Goal: Task Accomplishment & Management: Use online tool/utility

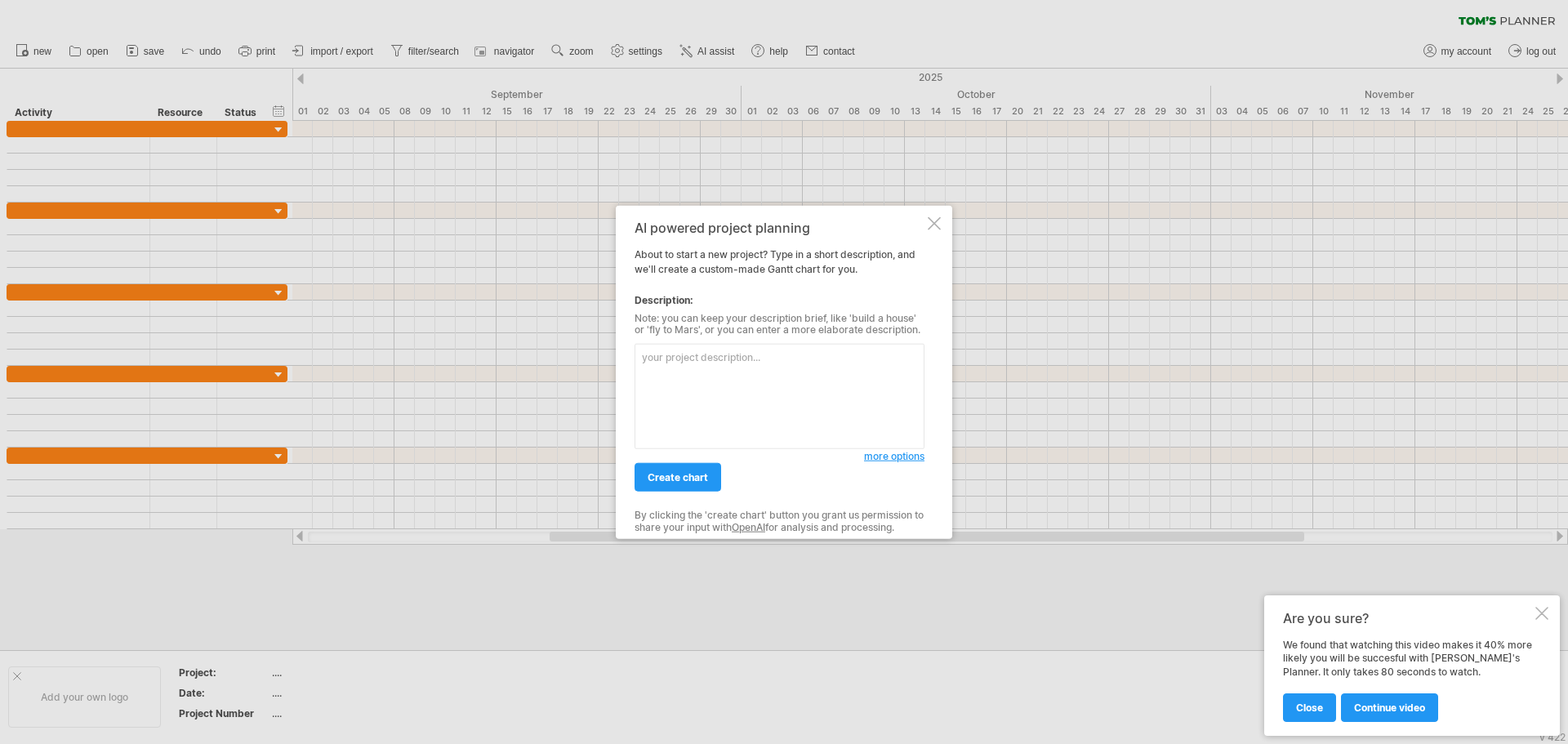
click at [677, 384] on textarea at bounding box center [779, 397] width 290 height 106
paste textarea "Translate: Make me a [PERSON_NAME] chart: step-by-step checks from 1 to 4. The …"
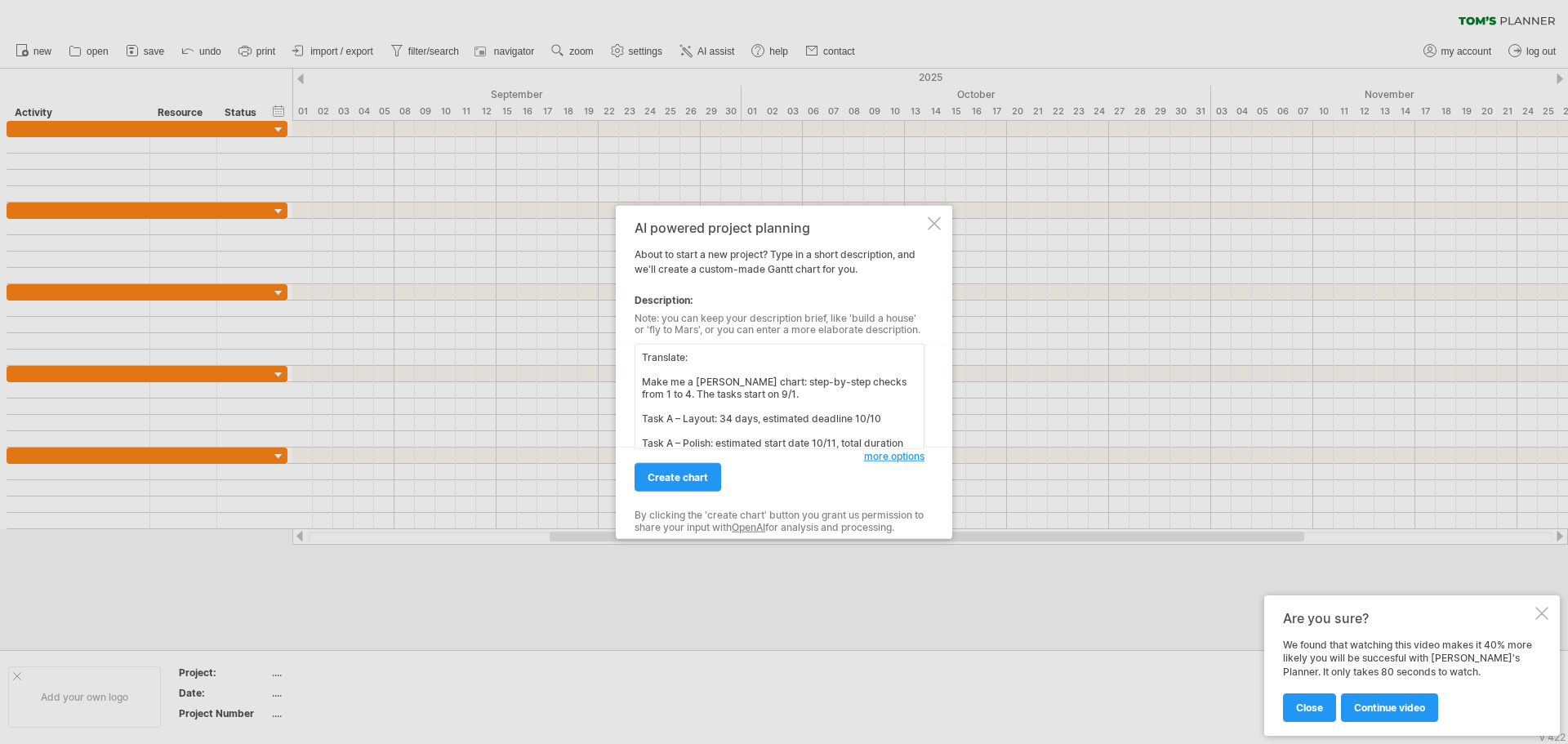
click at [641, 419] on textarea "Translate: Make me a [PERSON_NAME] chart: step-by-step checks from 1 to 4. The …" at bounding box center [779, 397] width 290 height 106
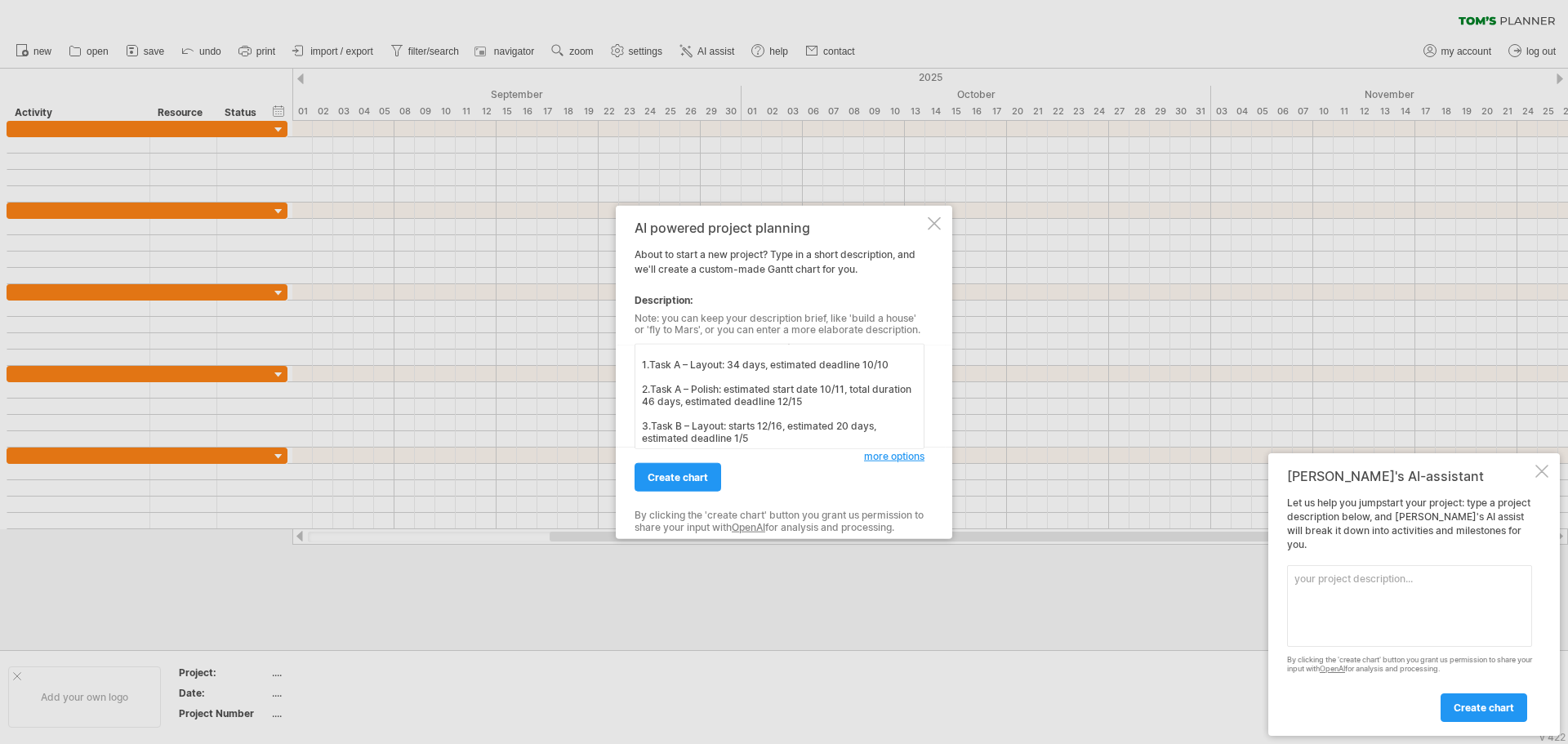
scroll to position [81, 0]
type textarea "Translate: Make me a [PERSON_NAME] chart: step-by-step checks from 1 to 4. The …"
click at [684, 480] on span "create chart" at bounding box center [678, 477] width 60 height 12
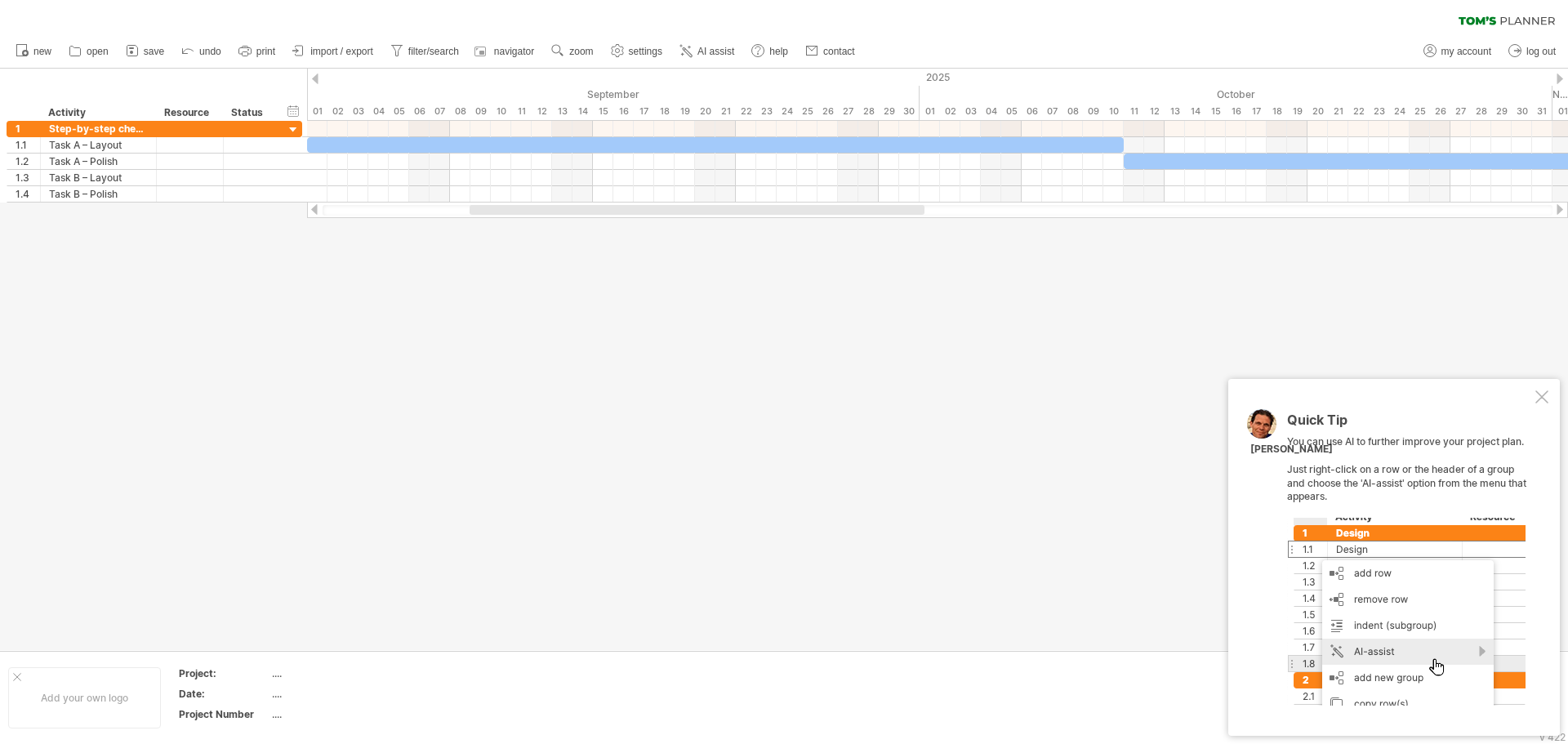
click at [1546, 397] on div at bounding box center [1543, 397] width 13 height 13
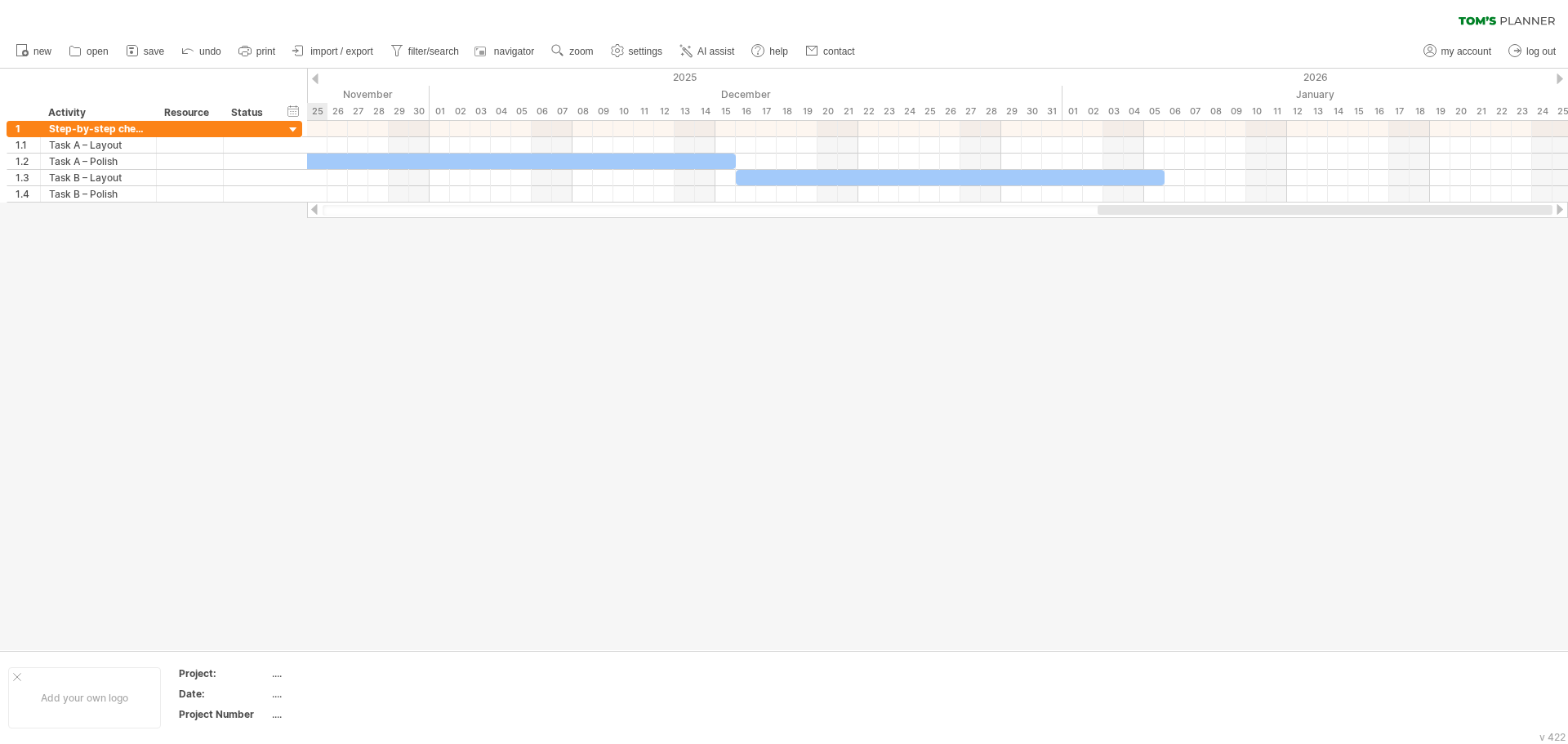
drag, startPoint x: 635, startPoint y: 211, endPoint x: 1445, endPoint y: 248, distance: 810.8
click at [1445, 248] on div "Trying to reach [DOMAIN_NAME] Connected again... 0% clear filter new 1" at bounding box center [784, 372] width 1568 height 744
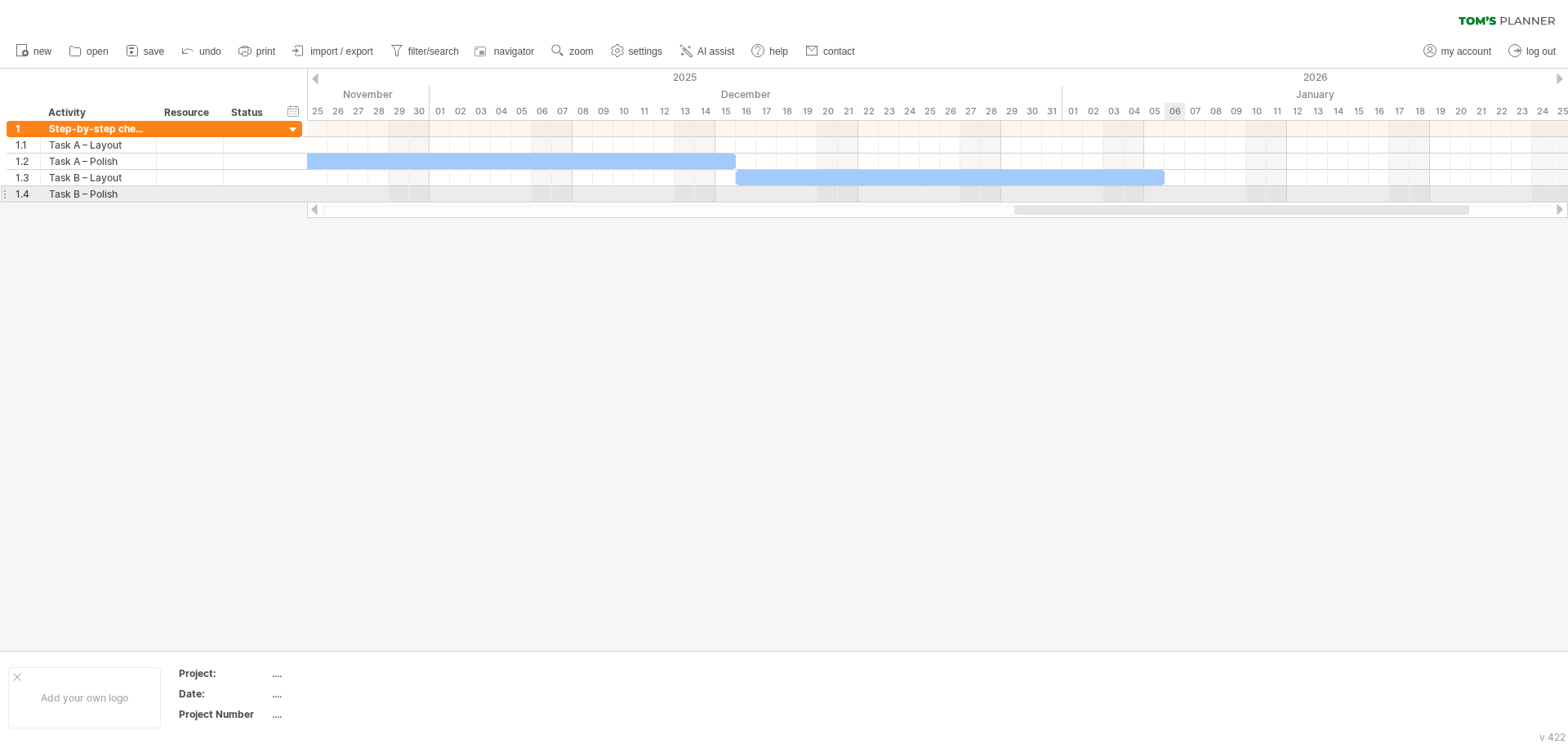
click at [1182, 196] on div at bounding box center [937, 194] width 1261 height 16
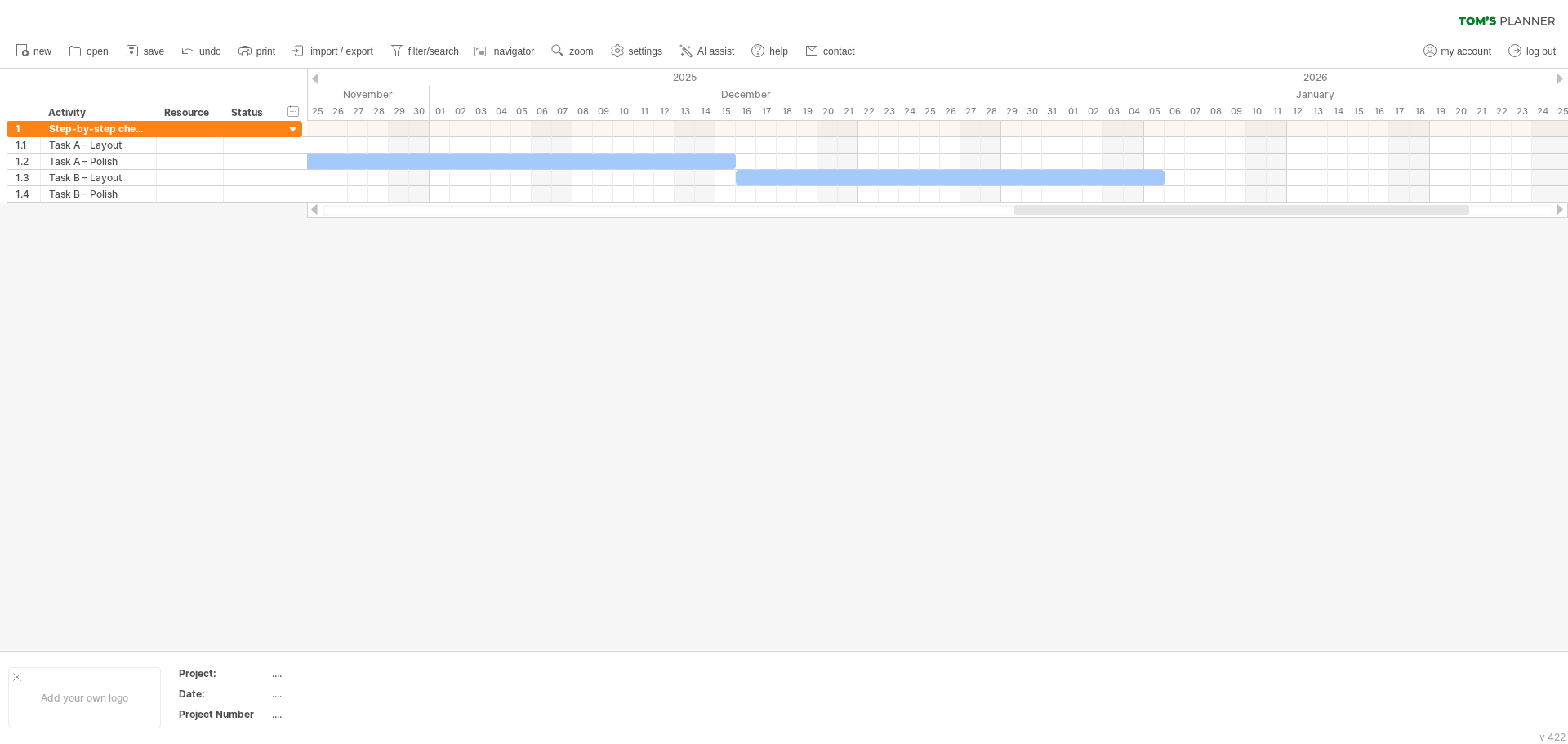
click at [1152, 263] on div at bounding box center [784, 360] width 1568 height 582
click at [1234, 216] on div "add time block" at bounding box center [1240, 216] width 112 height 26
click at [1318, 284] on span at bounding box center [1317, 285] width 13 height 13
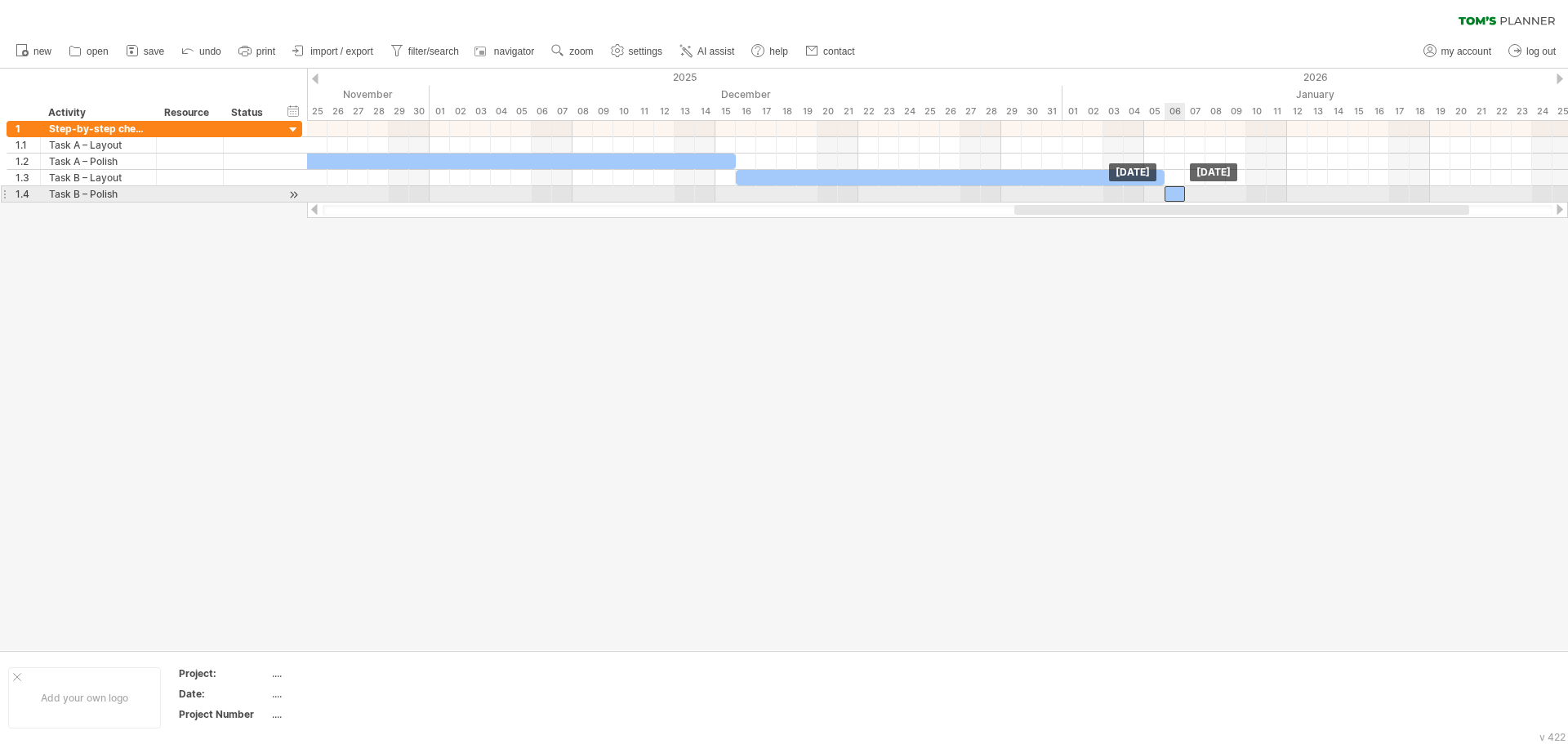
drag, startPoint x: 1183, startPoint y: 194, endPoint x: 1172, endPoint y: 194, distance: 11.0
click at [1172, 194] on div at bounding box center [1175, 194] width 21 height 15
drag, startPoint x: 1185, startPoint y: 197, endPoint x: 1268, endPoint y: 194, distance: 83.1
click at [1268, 194] on span at bounding box center [1266, 194] width 7 height 15
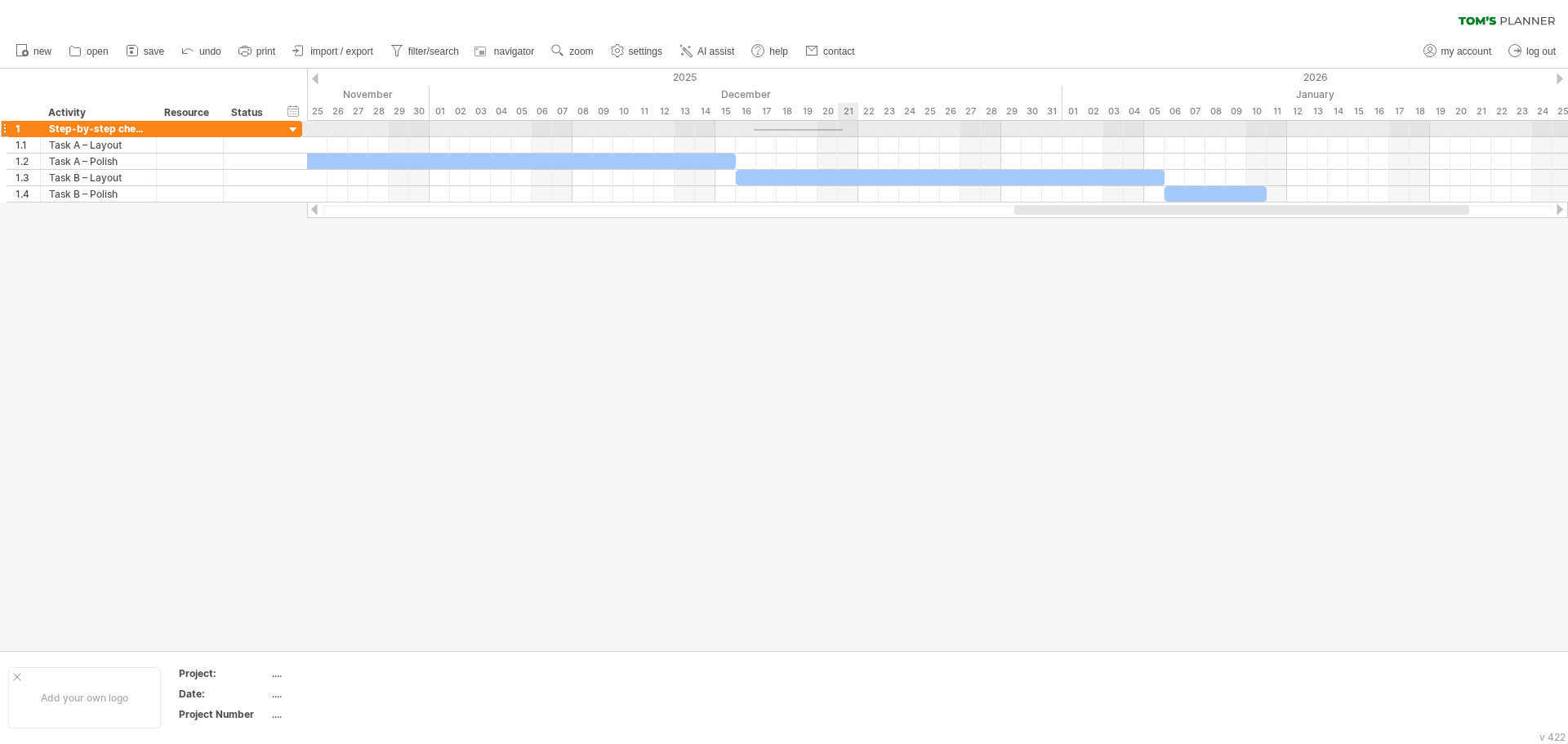
drag, startPoint x: 754, startPoint y: 129, endPoint x: 842, endPoint y: 130, distance: 88.0
click at [842, 130] on div at bounding box center [937, 128] width 1261 height 16
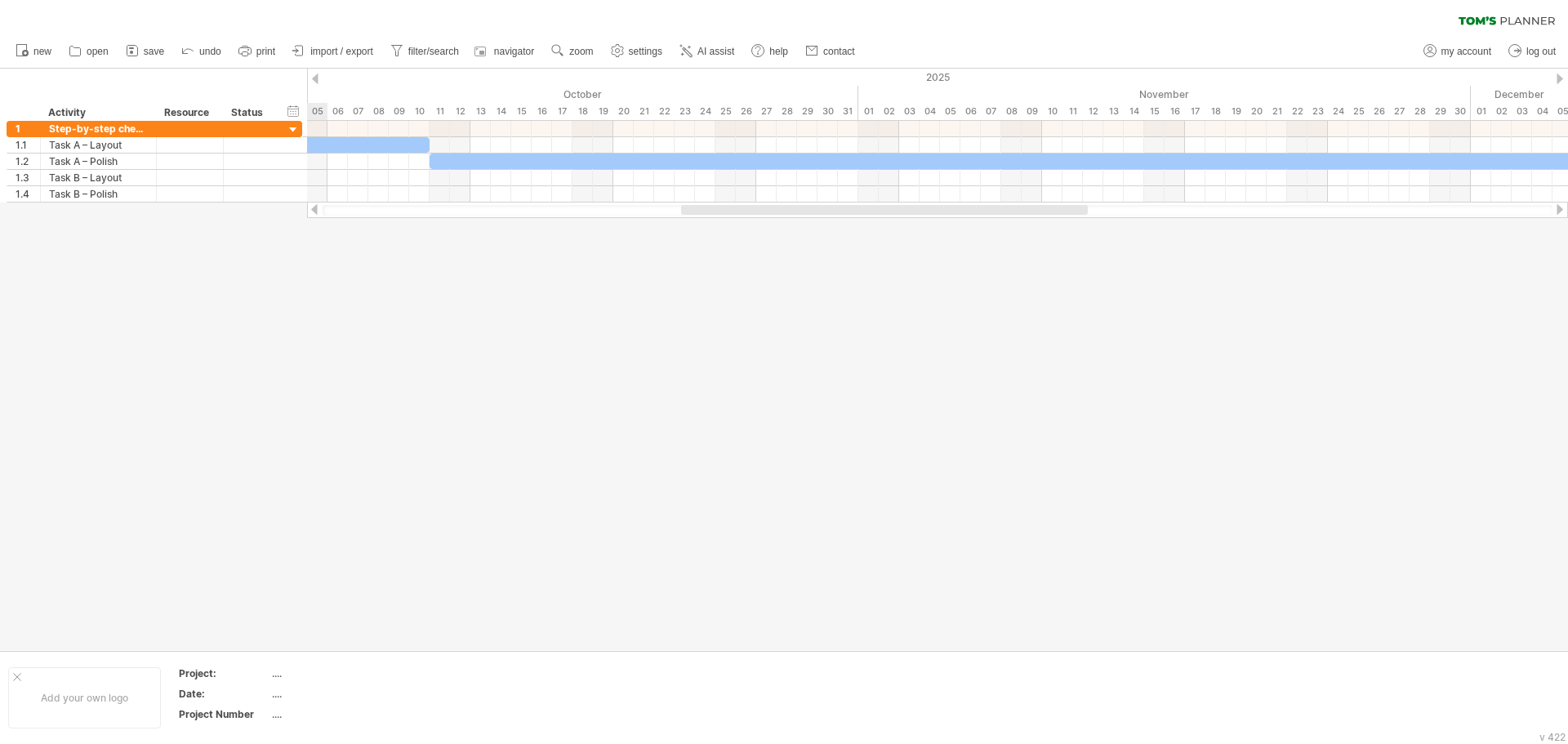
drag, startPoint x: 1095, startPoint y: 209, endPoint x: 762, endPoint y: 215, distance: 333.1
click at [762, 215] on div at bounding box center [937, 210] width 1261 height 16
click at [804, 157] on div "add time block" at bounding box center [831, 154] width 112 height 26
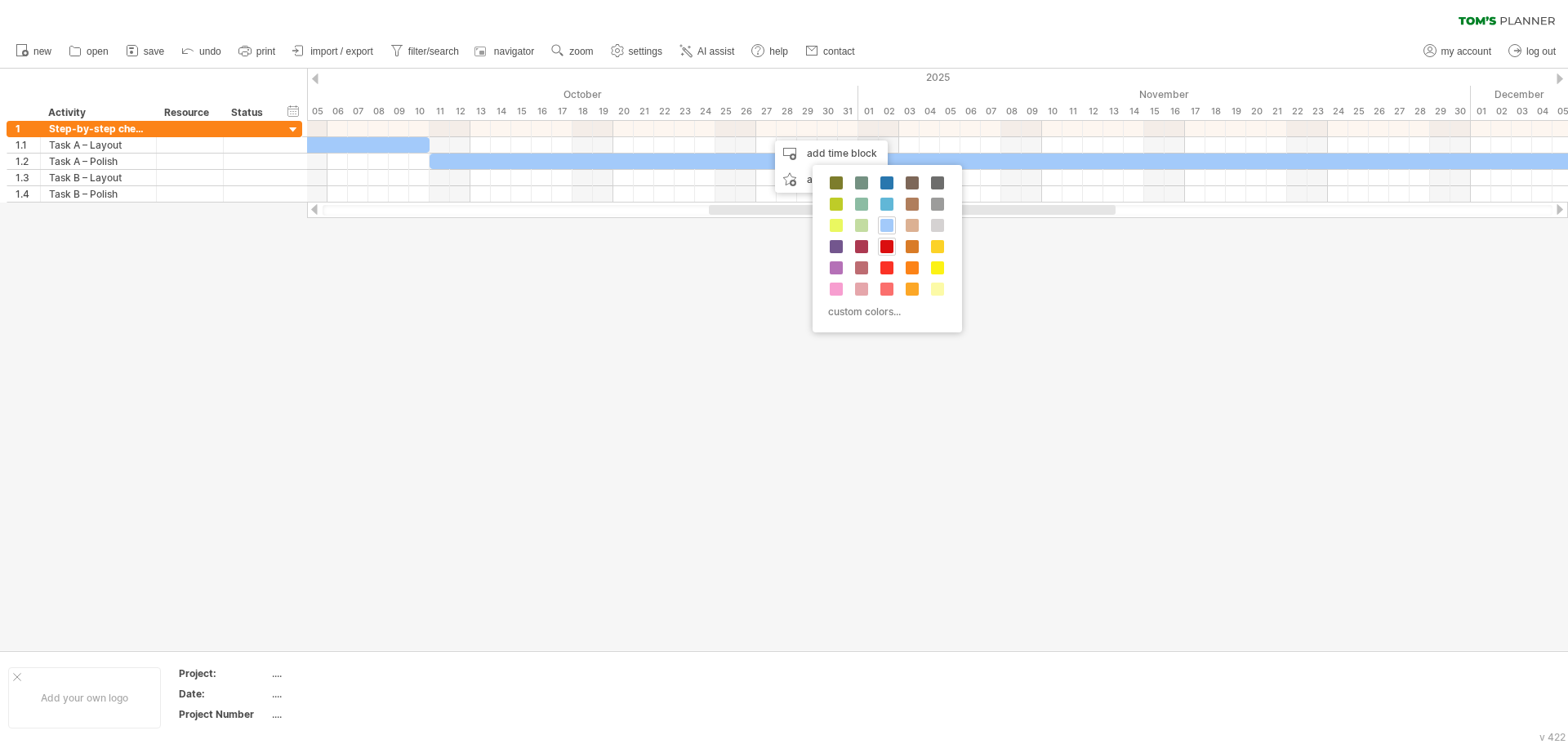
click at [885, 246] on span at bounding box center [887, 246] width 13 height 13
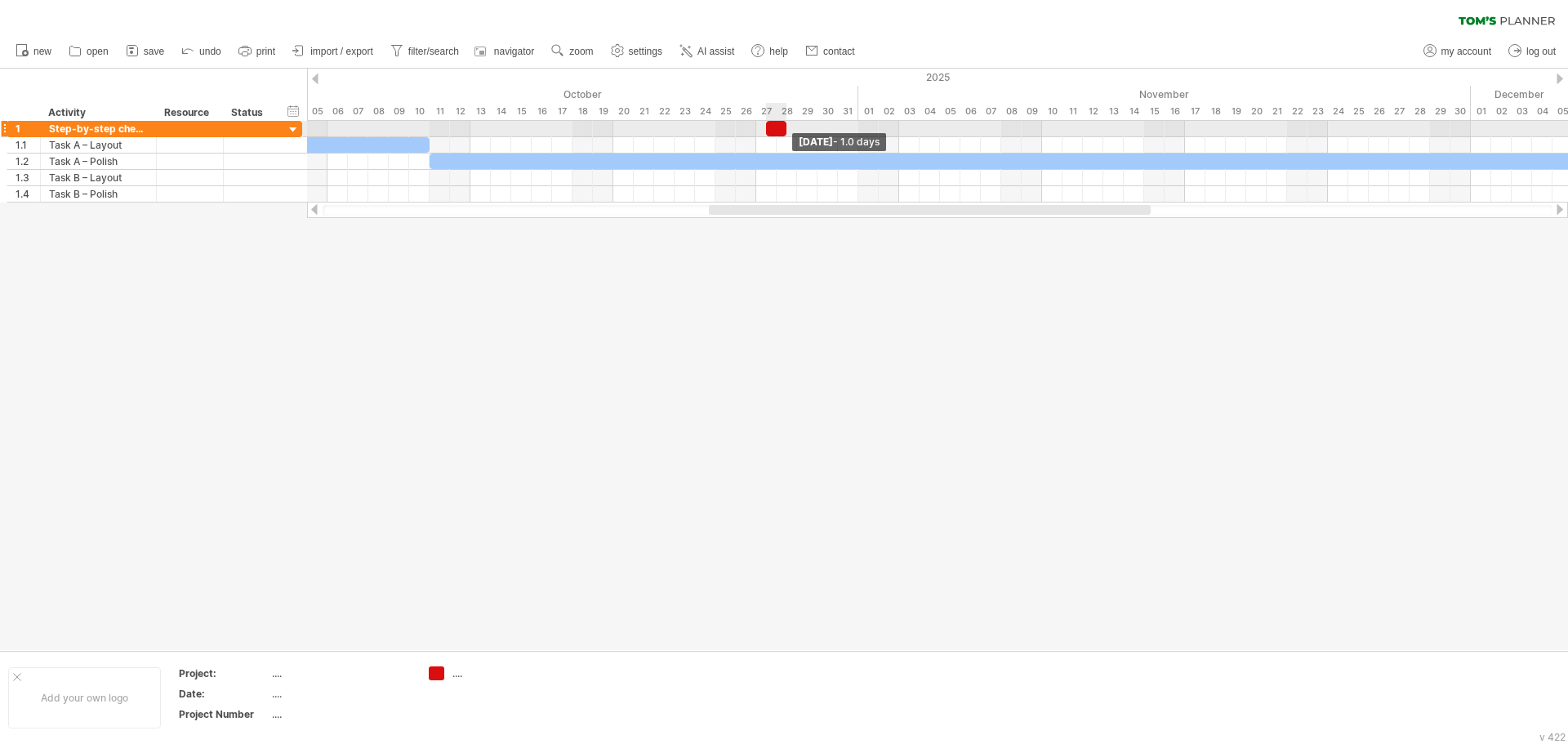
drag, startPoint x: 784, startPoint y: 129, endPoint x: 790, endPoint y: 121, distance: 10.0
click at [790, 122] on div "[DATE] - 1.0 days [DATE]" at bounding box center [937, 161] width 1261 height 82
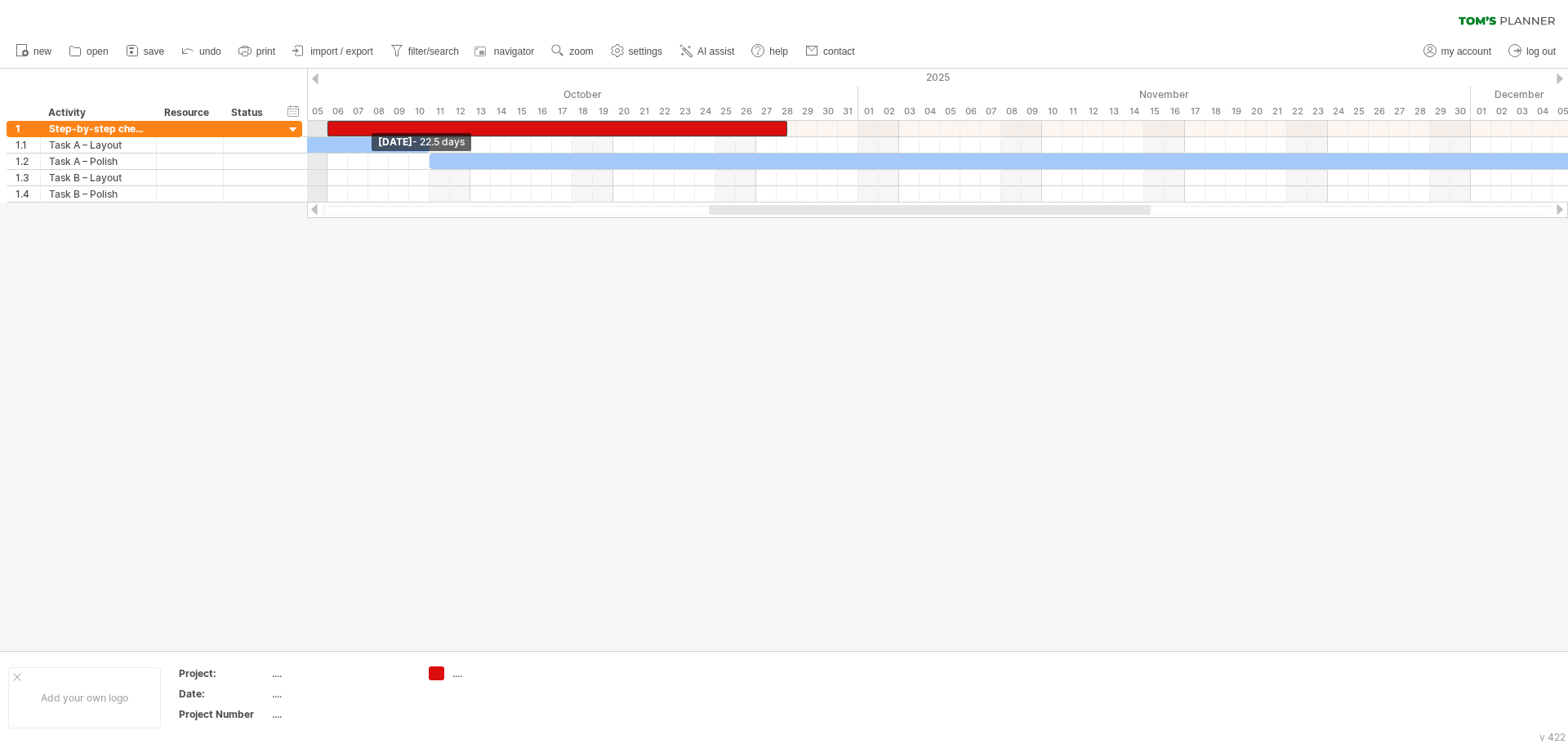
drag, startPoint x: 767, startPoint y: 127, endPoint x: 323, endPoint y: 116, distance: 444.1
click at [323, 116] on div "Trying to reach [DOMAIN_NAME] Connected again... 0% clear filter new 1" at bounding box center [784, 372] width 1568 height 744
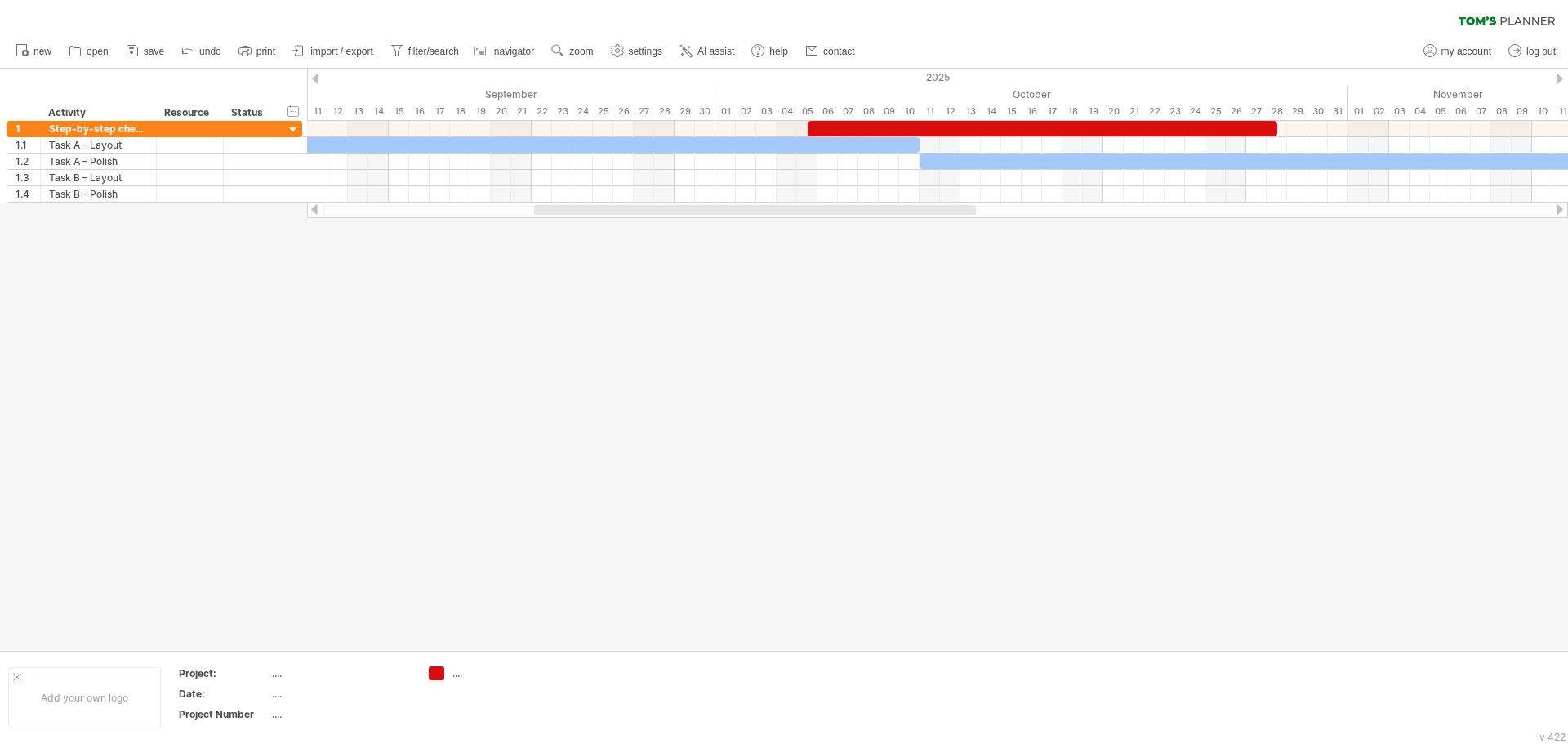
drag, startPoint x: 771, startPoint y: 209, endPoint x: 593, endPoint y: 206, distance: 178.0
click at [593, 206] on div at bounding box center [755, 210] width 442 height 9
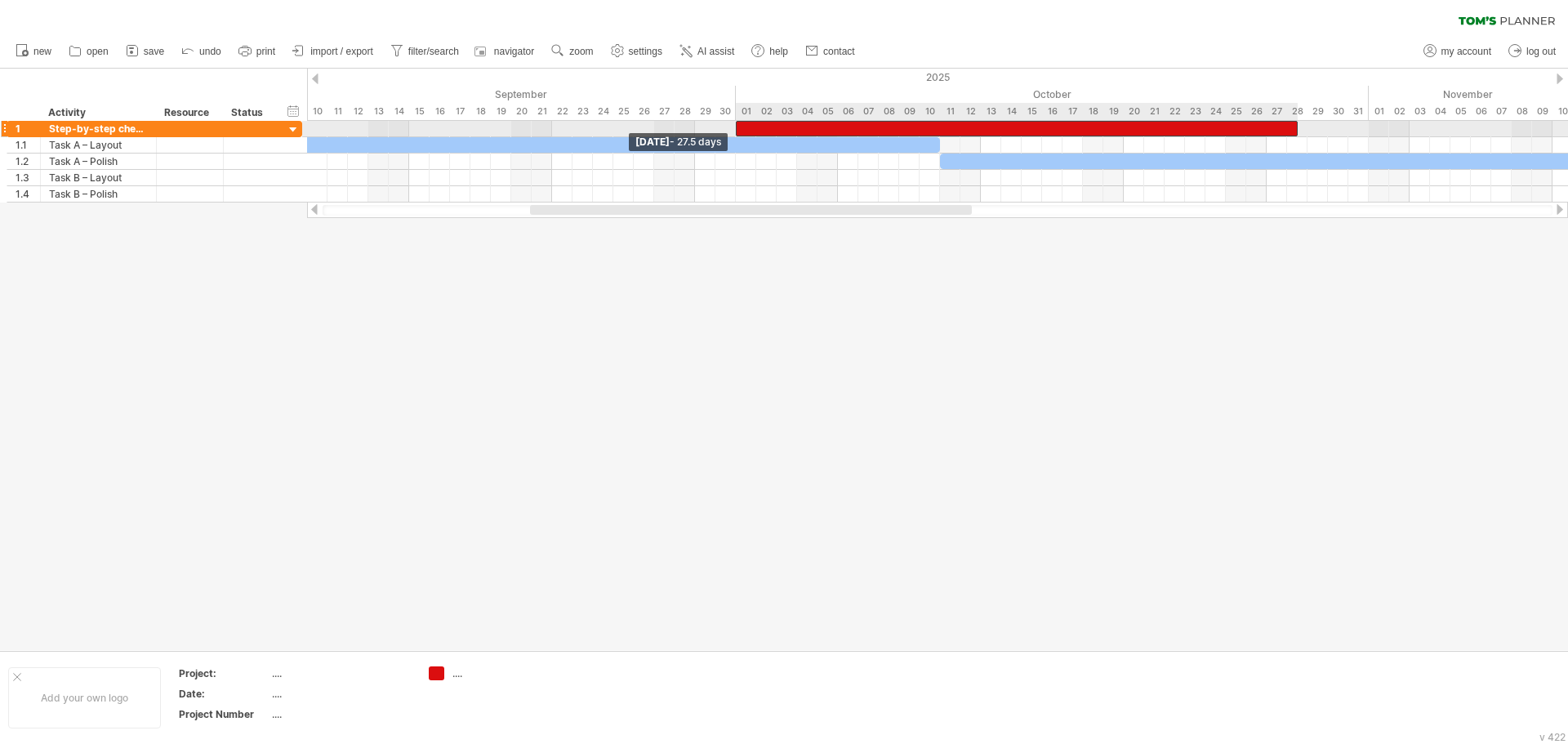
drag, startPoint x: 830, startPoint y: 128, endPoint x: 734, endPoint y: 128, distance: 96.0
click at [734, 128] on span at bounding box center [735, 128] width 7 height 15
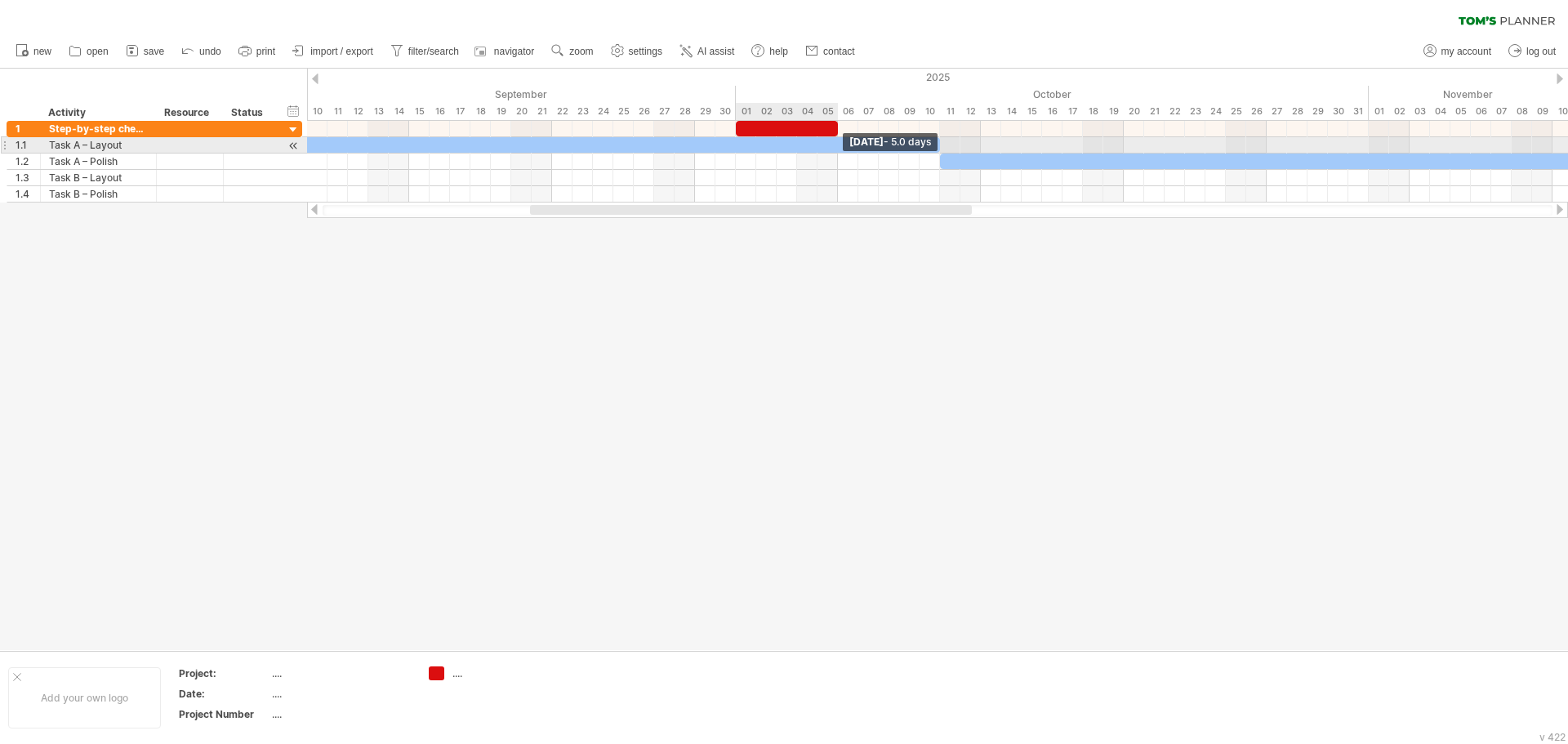
drag, startPoint x: 1293, startPoint y: 126, endPoint x: 835, endPoint y: 143, distance: 458.3
click at [1124, 143] on div at bounding box center [1124, 161] width 0 height 82
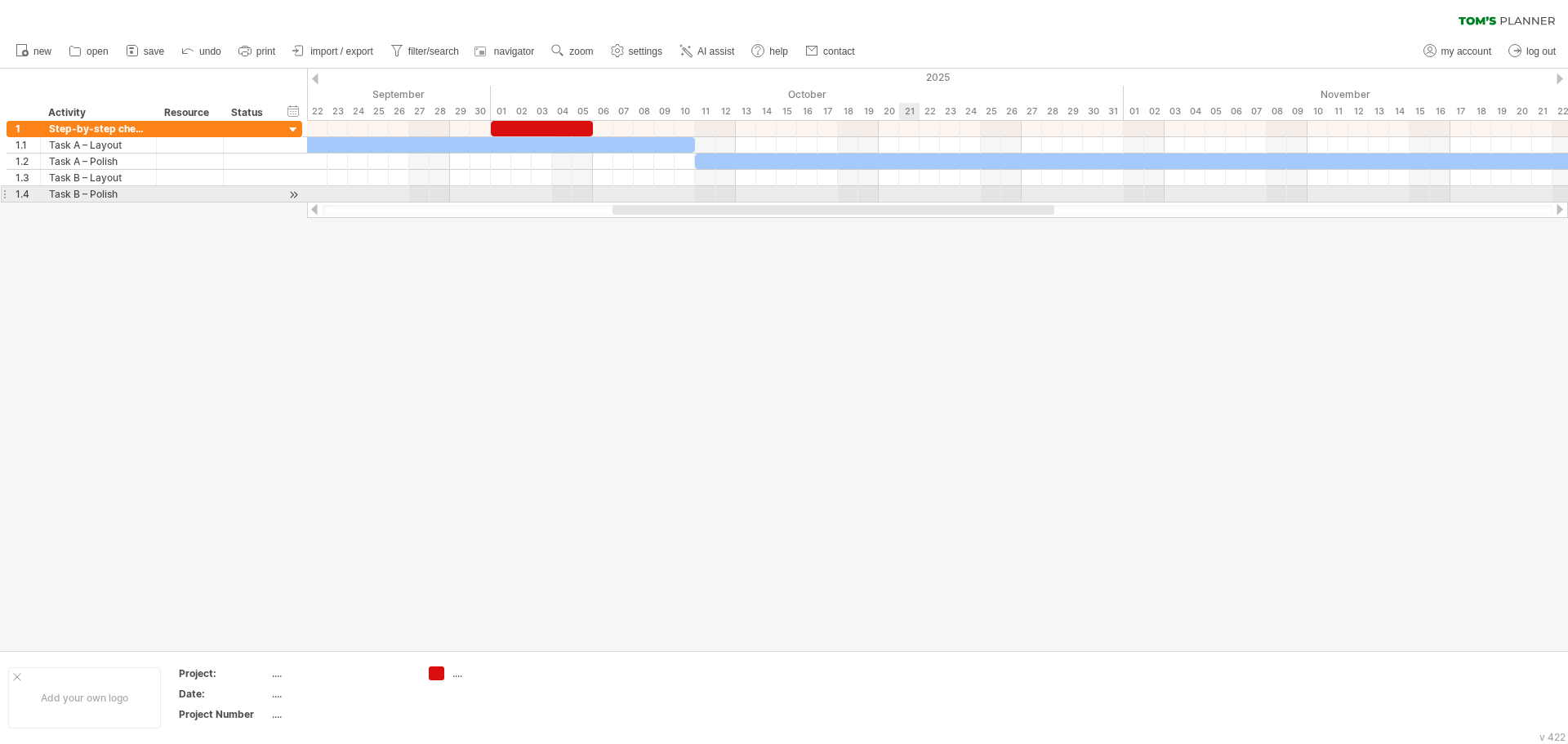
drag, startPoint x: 829, startPoint y: 211, endPoint x: 571, endPoint y: 189, distance: 258.9
click at [900, 201] on div "Trying to reach [DOMAIN_NAME] Connected again... 0% clear filter new 1" at bounding box center [784, 372] width 1568 height 744
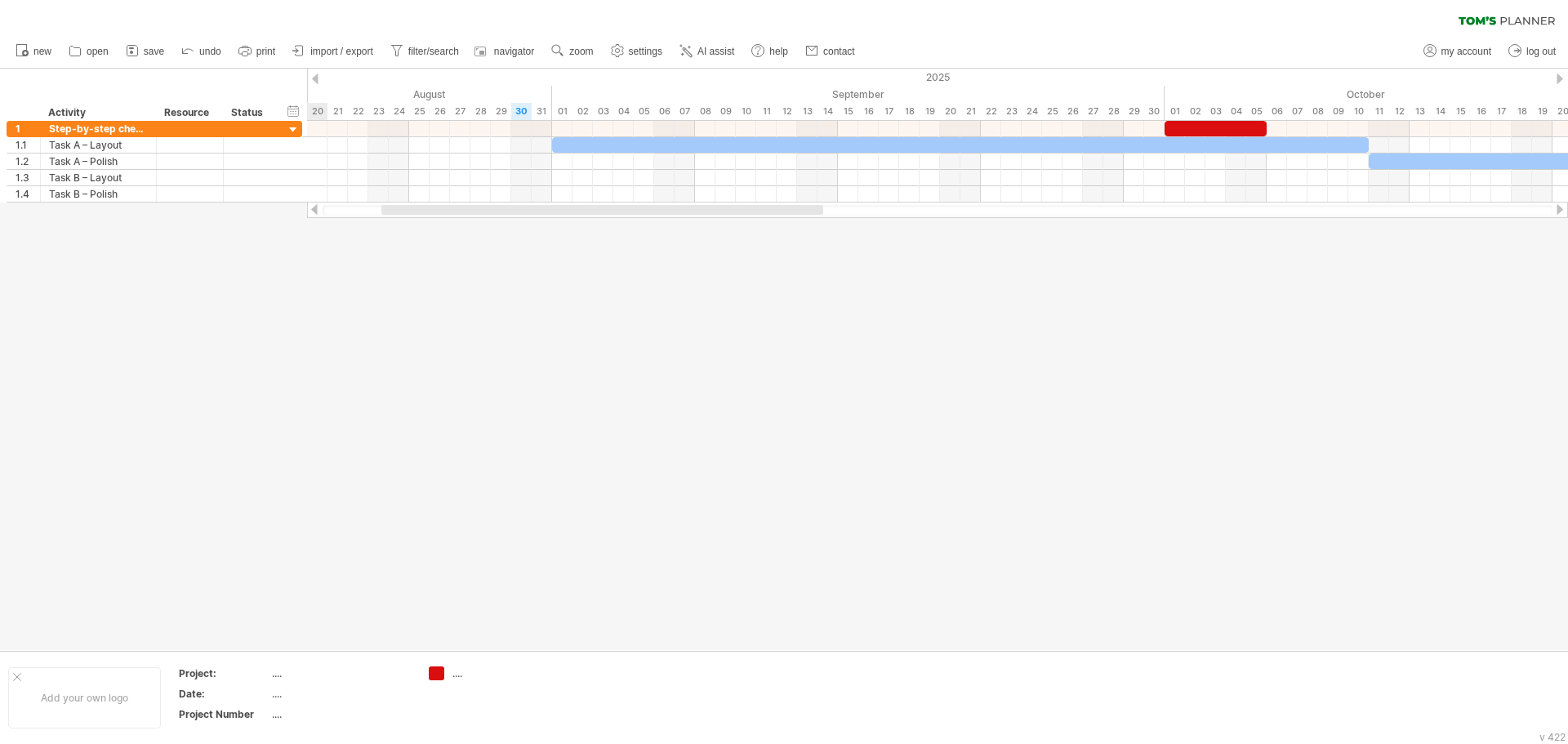
drag, startPoint x: 693, startPoint y: 214, endPoint x: 473, endPoint y: 211, distance: 220.0
click at [473, 211] on div at bounding box center [602, 210] width 442 height 9
click at [671, 328] on div at bounding box center [784, 360] width 1568 height 582
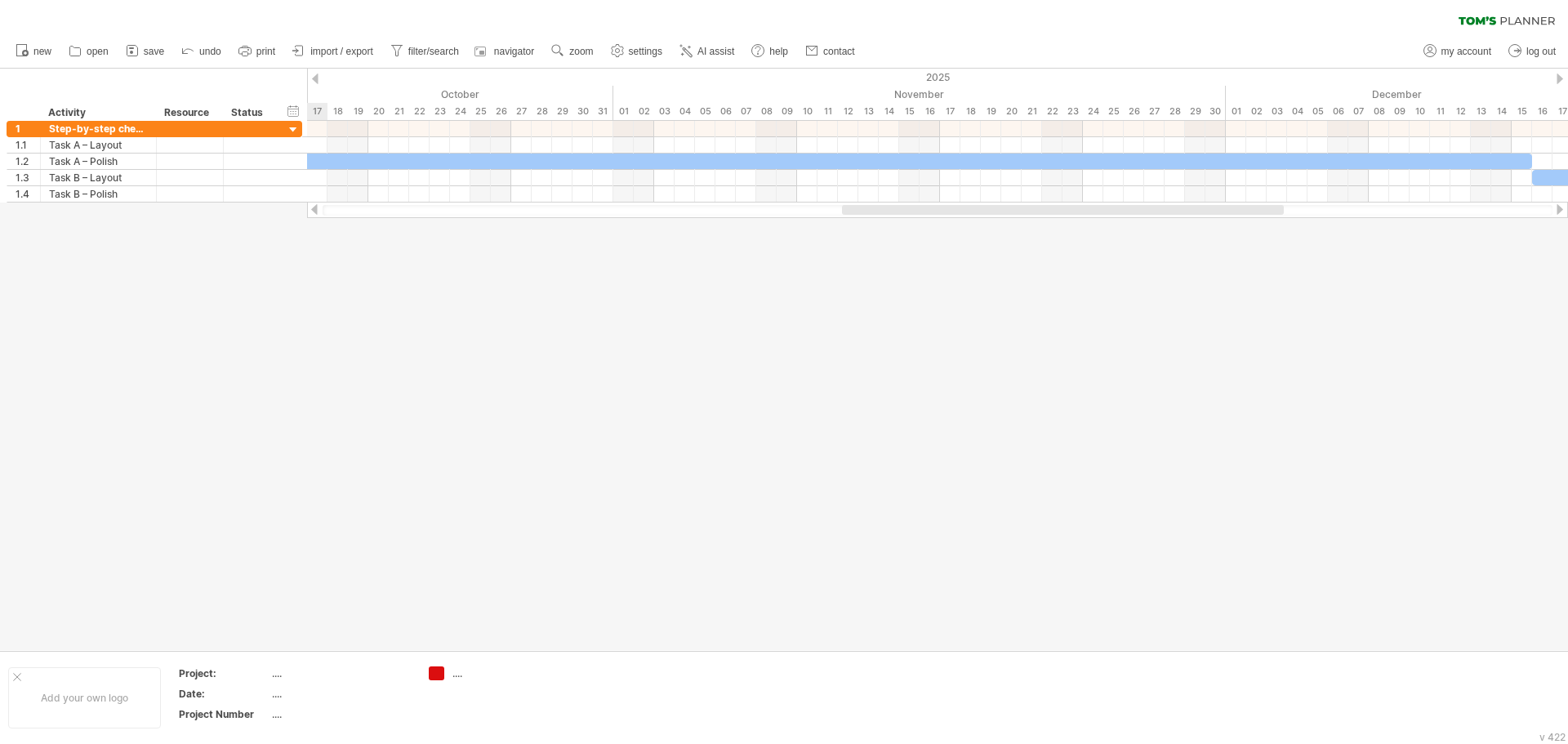
drag, startPoint x: 805, startPoint y: 211, endPoint x: 1190, endPoint y: 215, distance: 385.0
click at [1190, 215] on div at bounding box center [937, 210] width 1261 height 16
click at [589, 149] on div "add time block" at bounding box center [588, 151] width 112 height 26
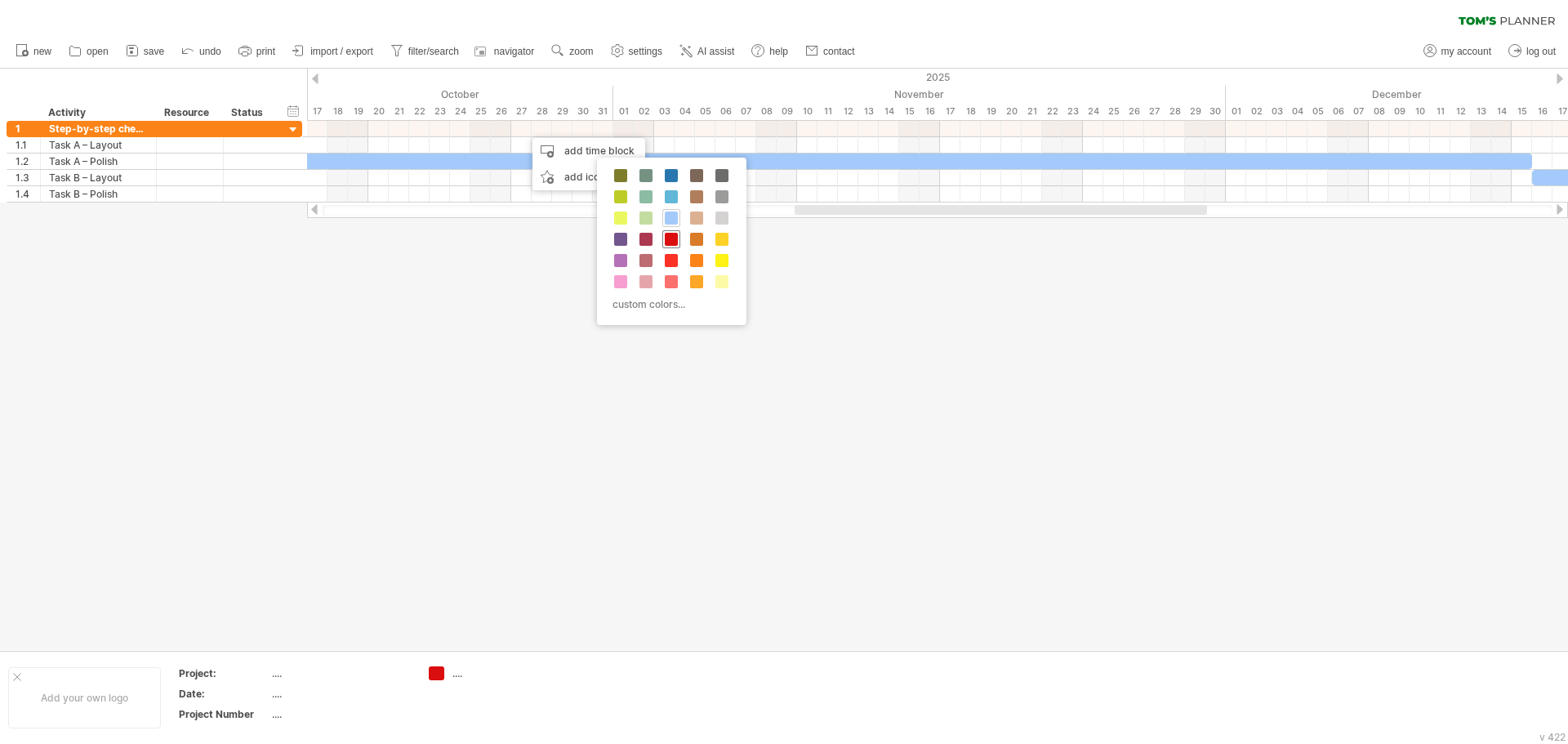
click at [671, 241] on span at bounding box center [671, 240] width 13 height 13
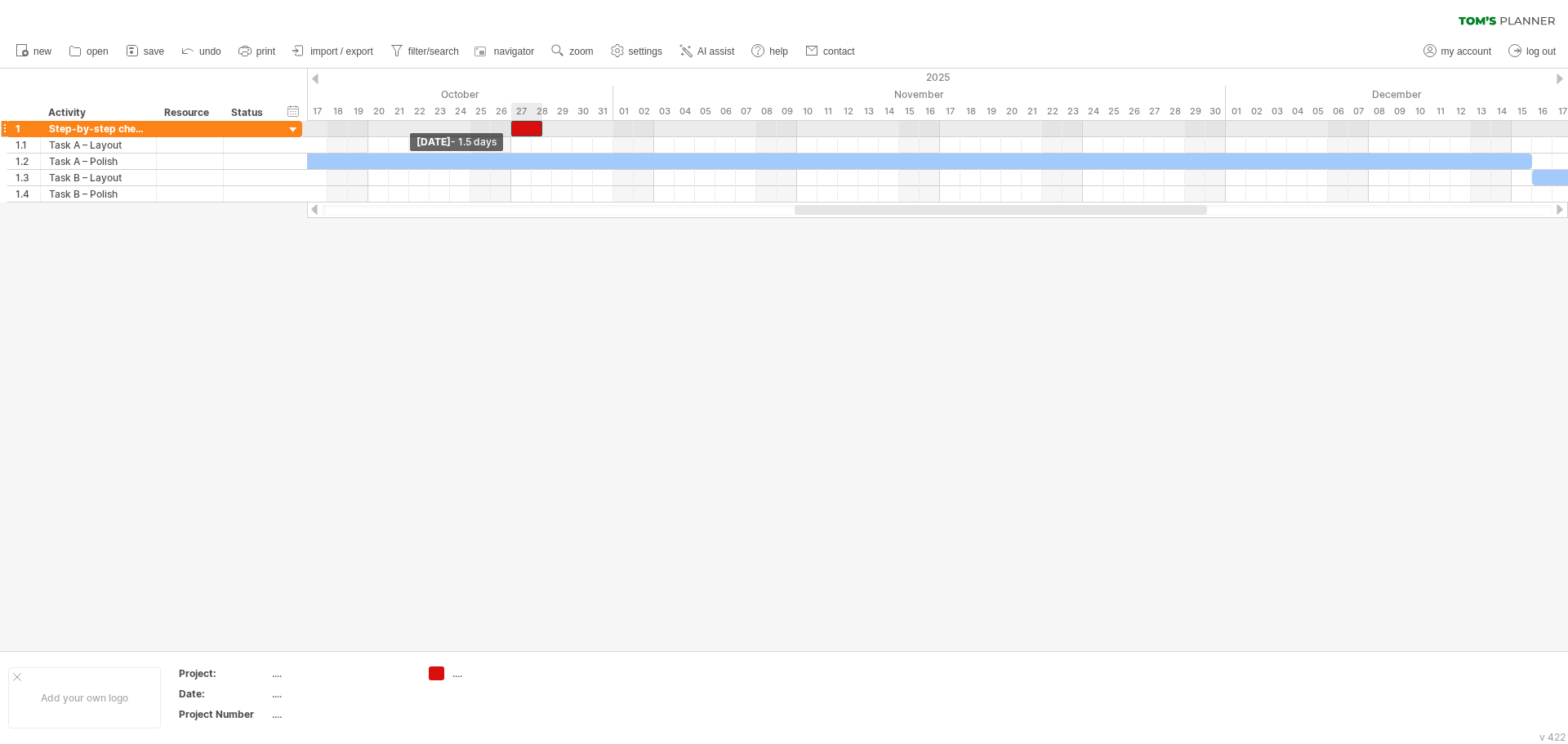
drag, startPoint x: 521, startPoint y: 127, endPoint x: 512, endPoint y: 128, distance: 9.1
click at [512, 128] on span at bounding box center [511, 128] width 7 height 15
drag, startPoint x: 543, startPoint y: 131, endPoint x: 615, endPoint y: 135, distance: 72.1
click at [615, 135] on span at bounding box center [613, 128] width 7 height 15
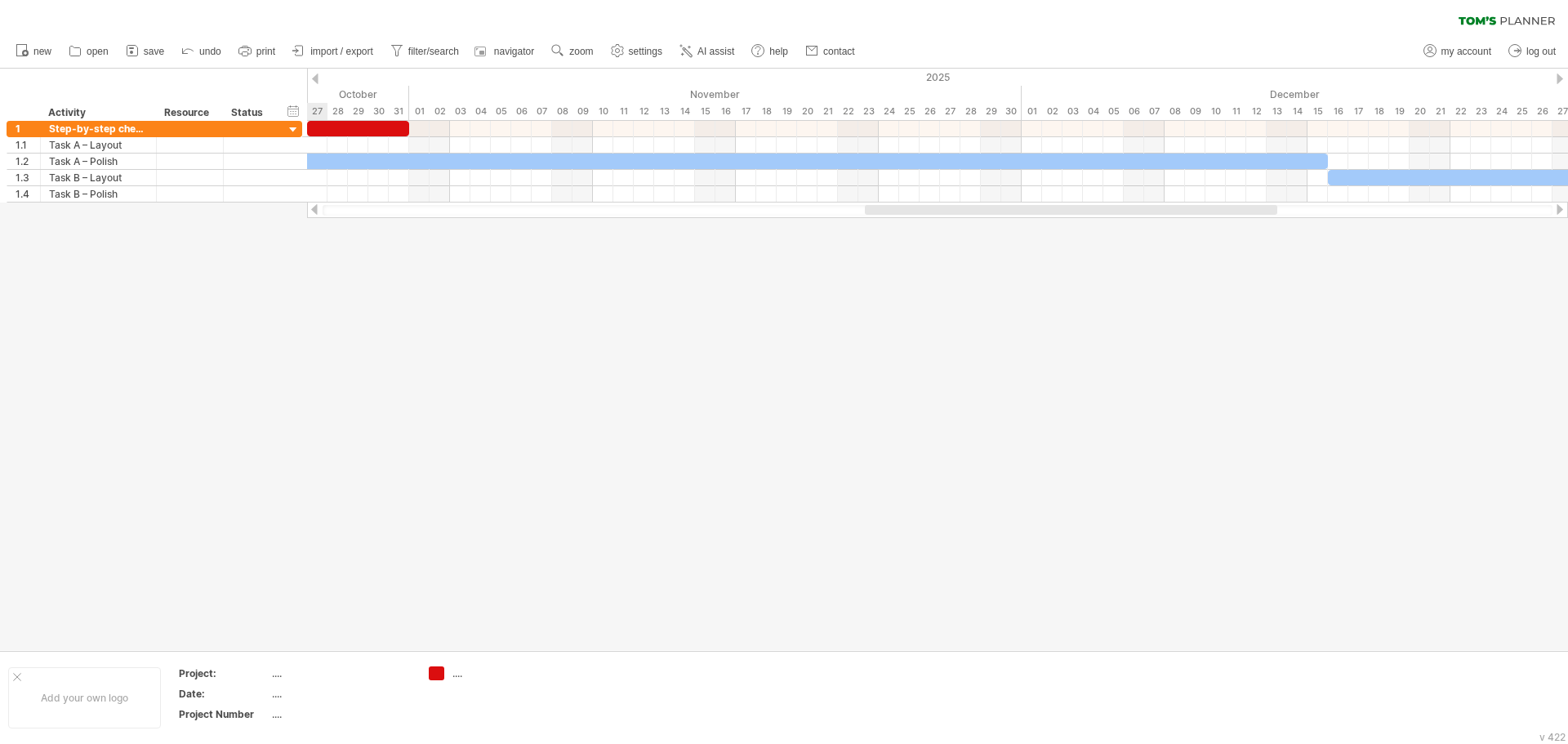
drag, startPoint x: 853, startPoint y: 210, endPoint x: 924, endPoint y: 225, distance: 72.6
click at [924, 225] on div "Trying to reach [DOMAIN_NAME] Connected again... 0% clear filter new 1" at bounding box center [784, 372] width 1568 height 744
click at [906, 129] on div at bounding box center [937, 128] width 1261 height 16
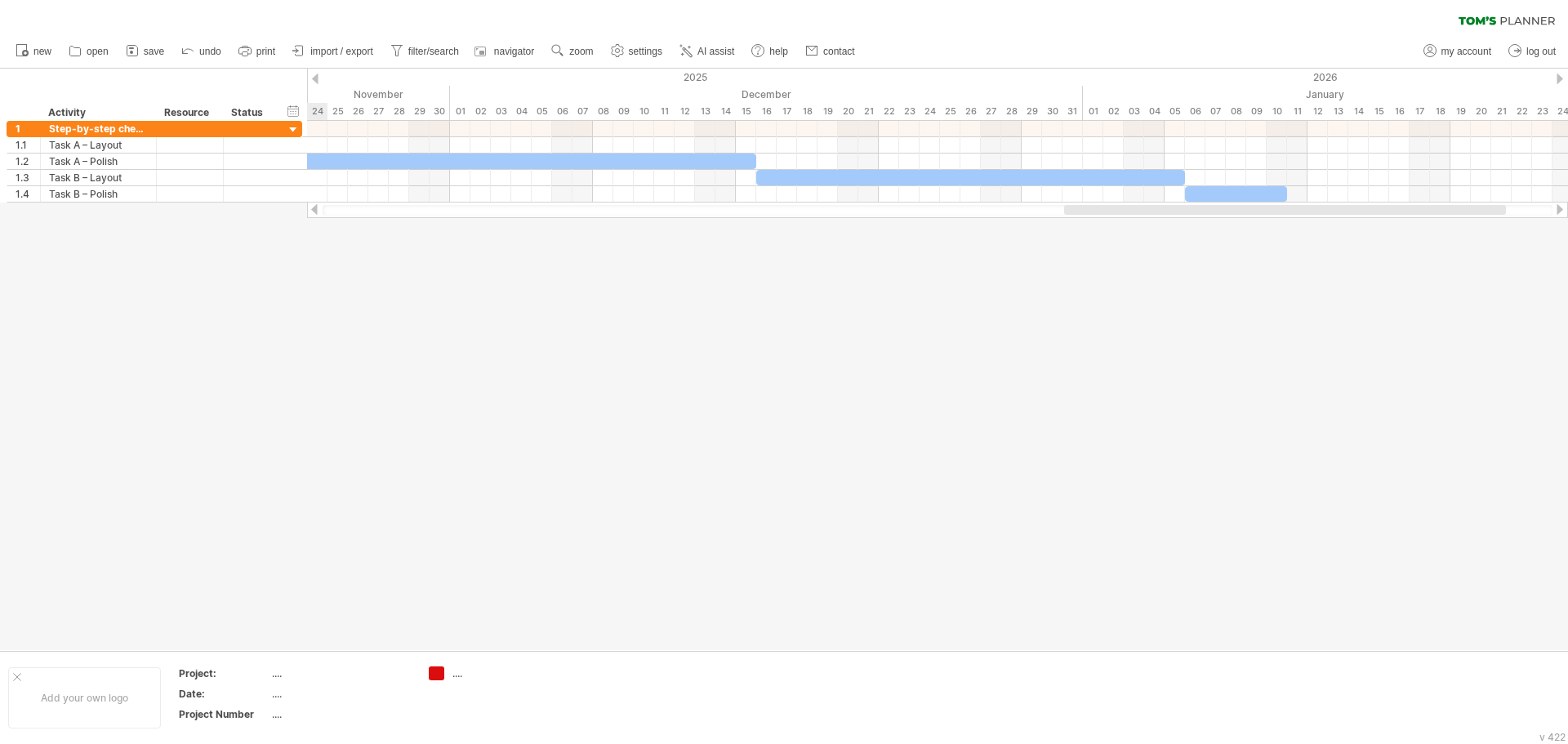
drag, startPoint x: 978, startPoint y: 214, endPoint x: 1176, endPoint y: 212, distance: 198.0
click at [1176, 212] on div at bounding box center [1285, 210] width 442 height 9
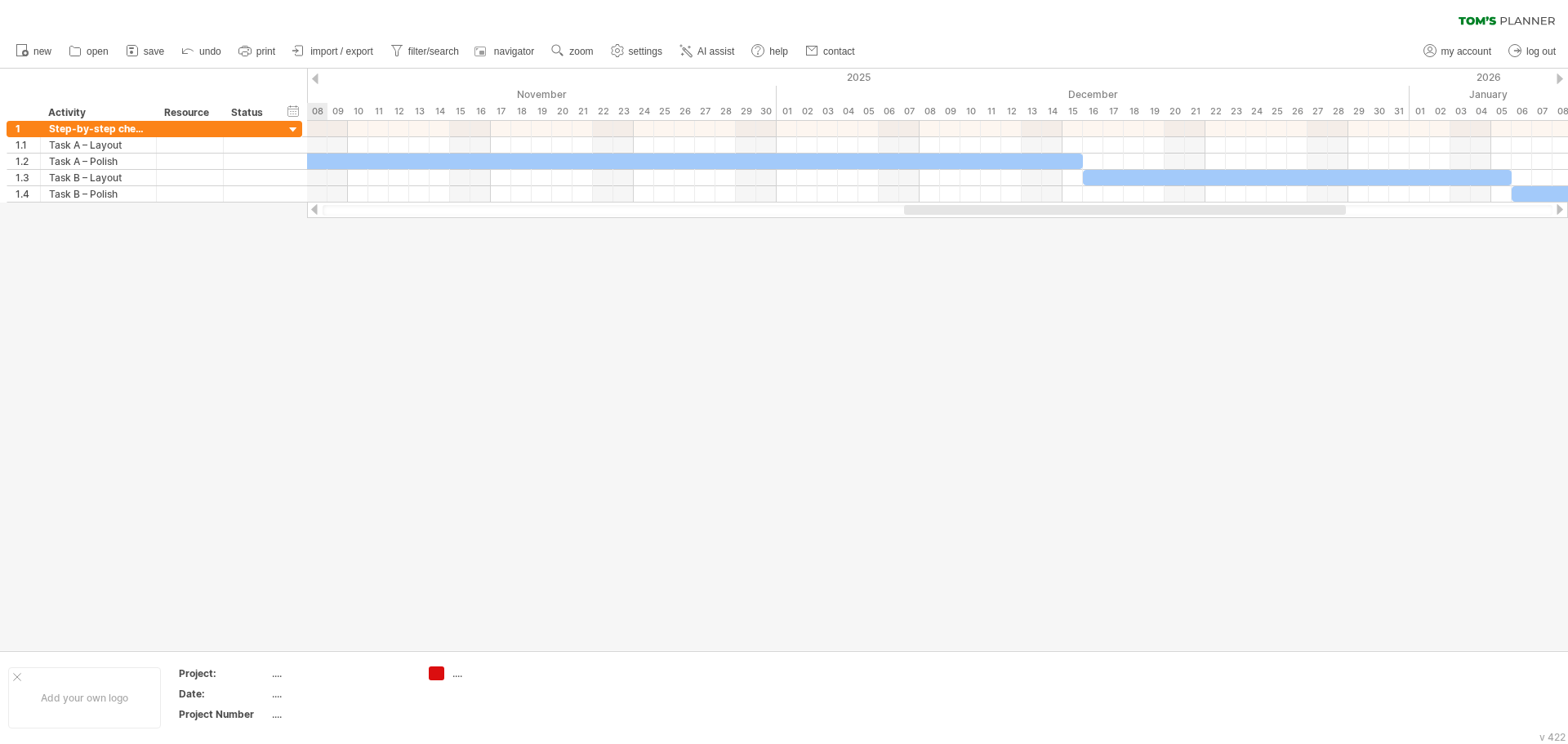
drag, startPoint x: 1147, startPoint y: 211, endPoint x: 1039, endPoint y: 211, distance: 108.0
click at [1039, 211] on div at bounding box center [1125, 210] width 442 height 9
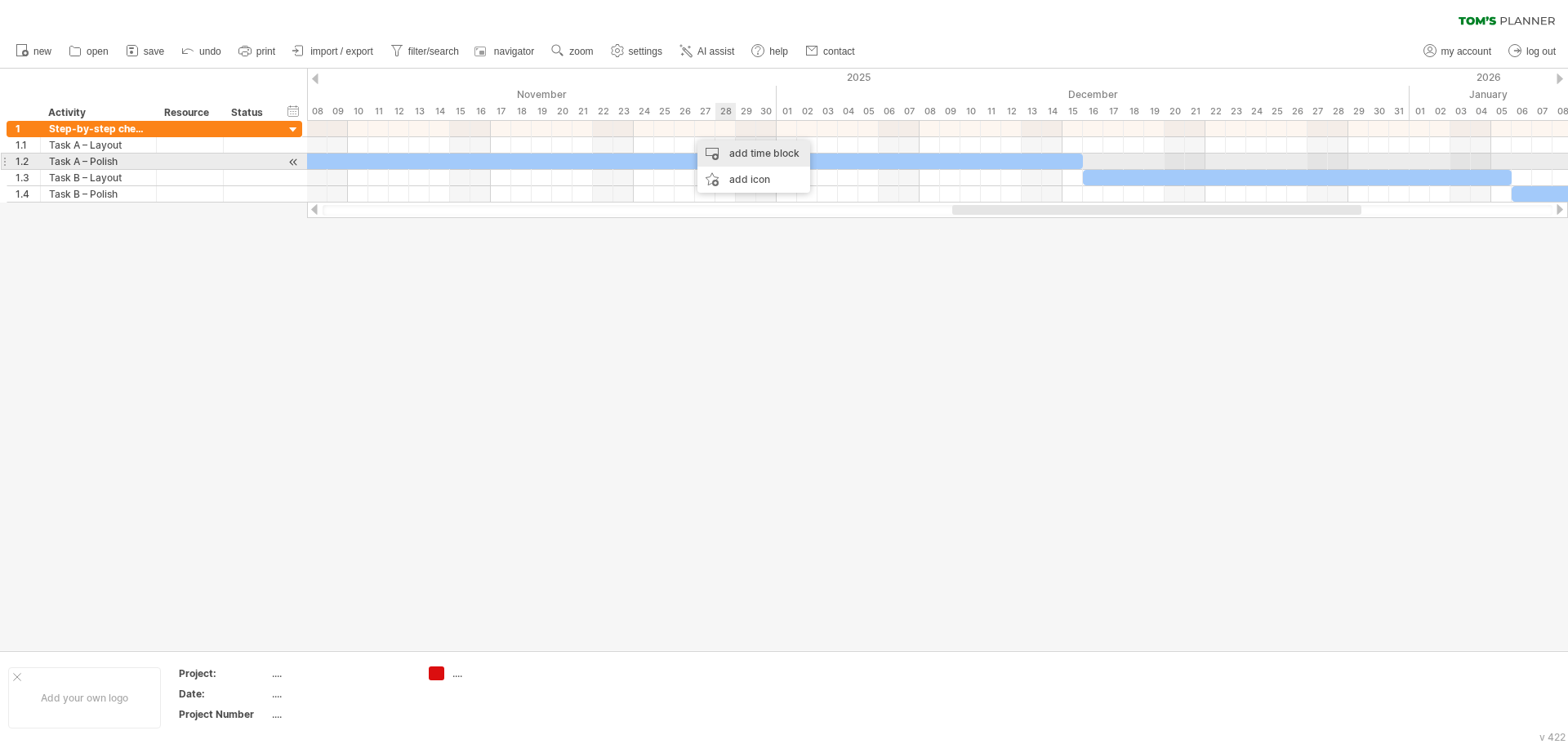
click at [751, 154] on div "add time block" at bounding box center [753, 154] width 112 height 26
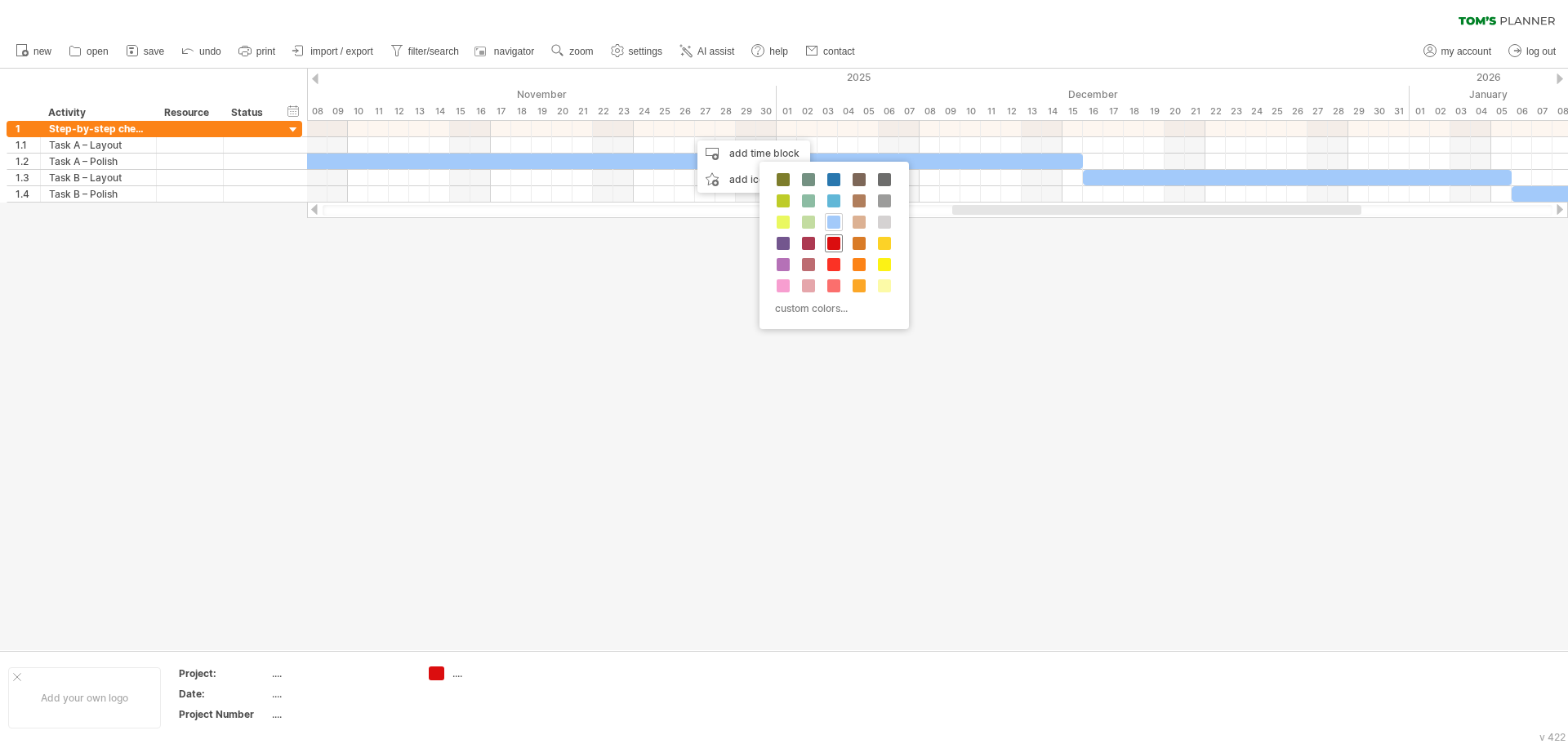
click at [837, 242] on span at bounding box center [834, 244] width 13 height 13
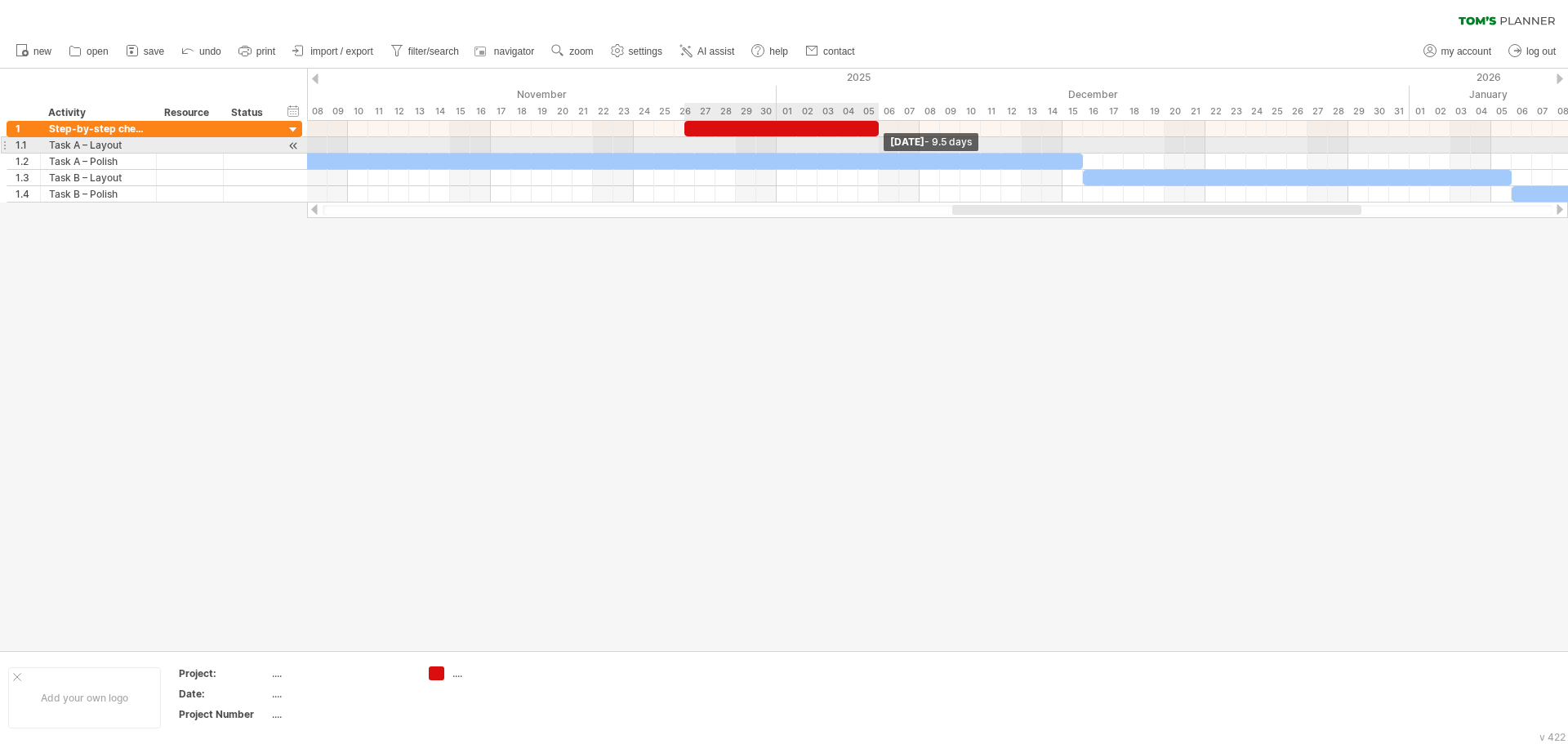
drag, startPoint x: 705, startPoint y: 131, endPoint x: 881, endPoint y: 148, distance: 176.8
click at [881, 148] on div "[DATE] - 9.5 days [DATE] - 1.5 days" at bounding box center [937, 161] width 1261 height 82
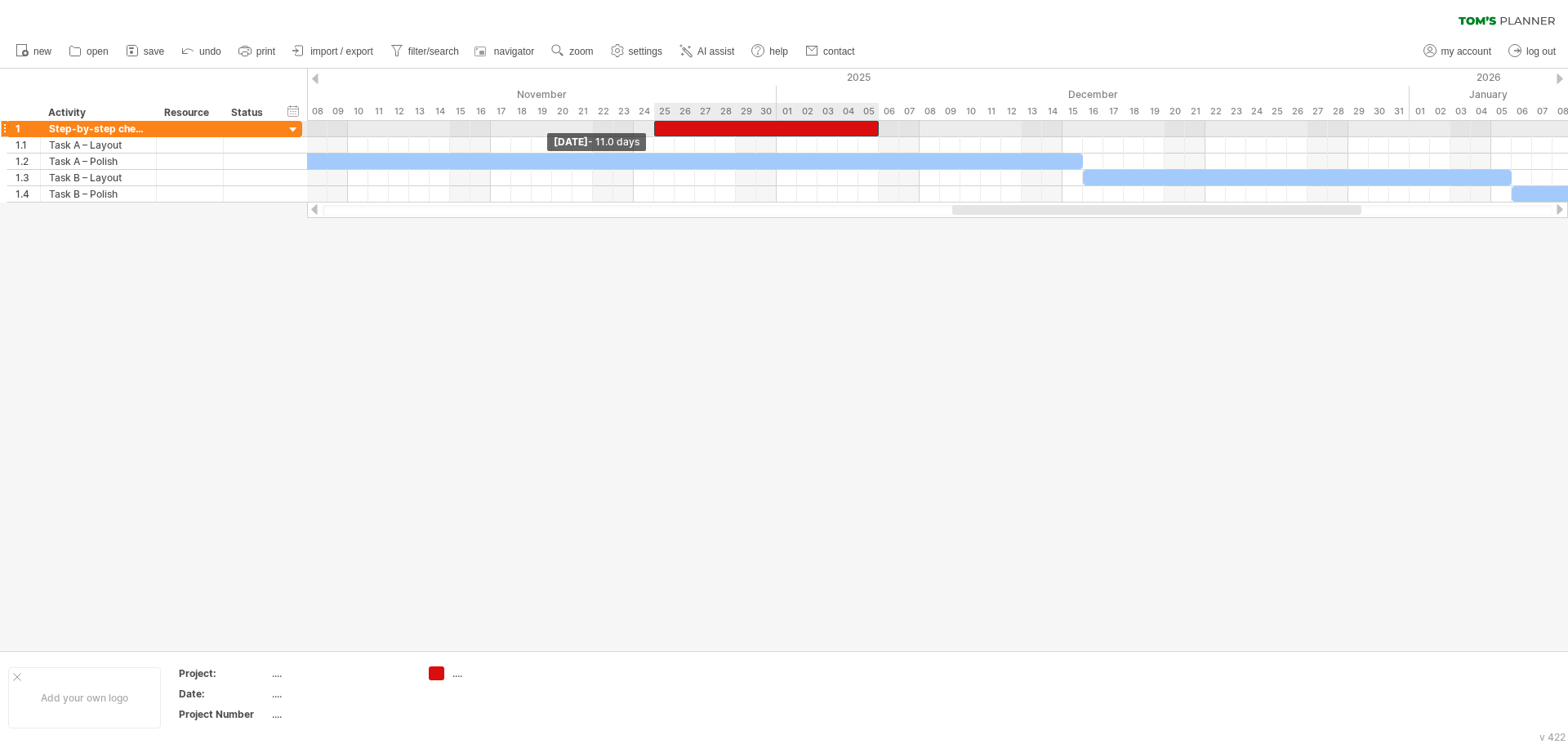
drag, startPoint x: 685, startPoint y: 129, endPoint x: 657, endPoint y: 135, distance: 28.6
click at [657, 135] on div at bounding box center [767, 128] width 225 height 15
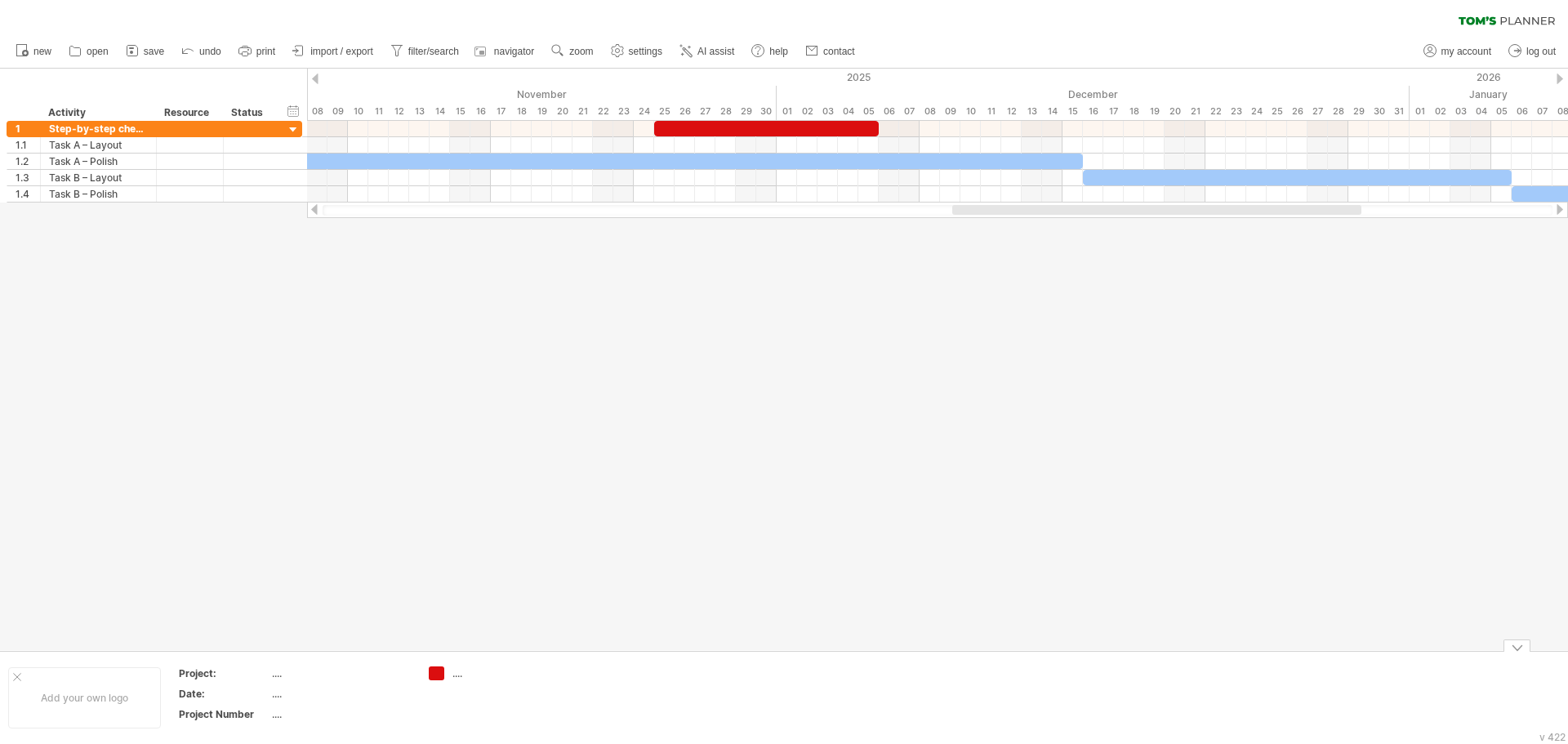
drag, startPoint x: 986, startPoint y: 461, endPoint x: 994, endPoint y: 465, distance: 8.9
click at [990, 463] on div at bounding box center [784, 360] width 1568 height 582
drag, startPoint x: 1117, startPoint y: 215, endPoint x: 1066, endPoint y: 212, distance: 51.1
click at [1066, 212] on div at bounding box center [937, 210] width 1261 height 16
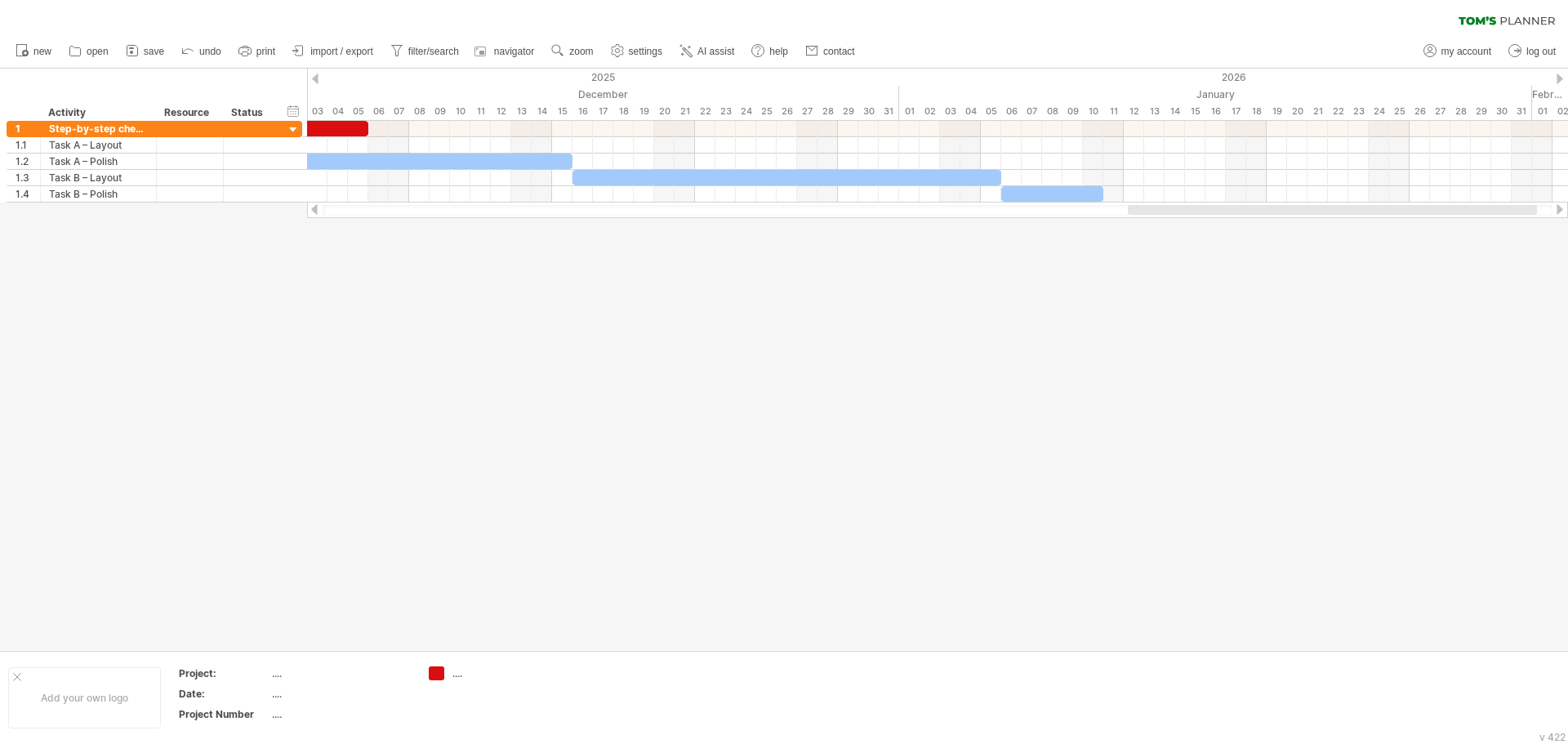
drag, startPoint x: 1065, startPoint y: 209, endPoint x: 1241, endPoint y: 224, distance: 176.6
click at [1241, 224] on div "Trying to reach [DOMAIN_NAME] Connected again... 0% clear filter new 1" at bounding box center [784, 372] width 1568 height 744
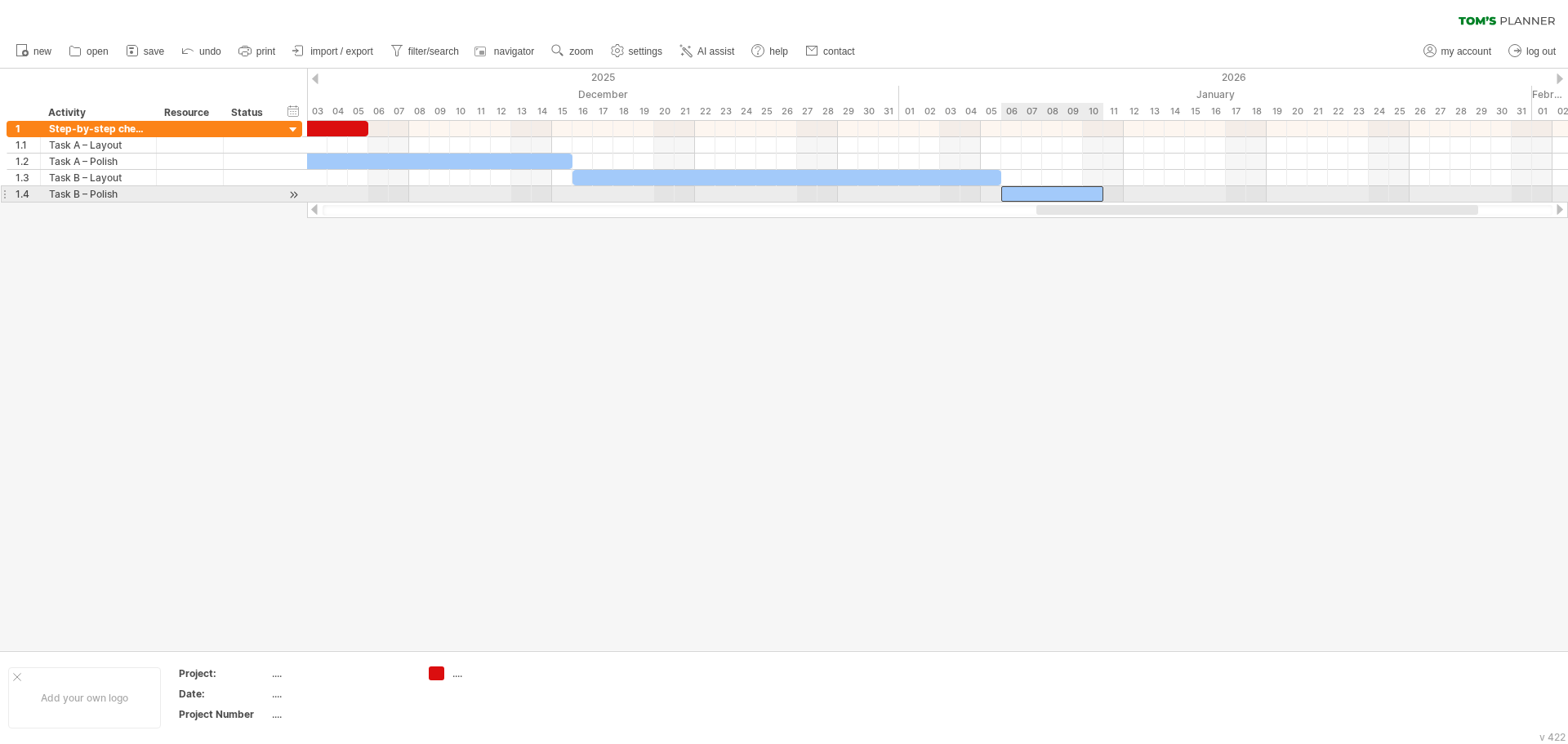
click at [1100, 192] on div at bounding box center [1053, 194] width 102 height 15
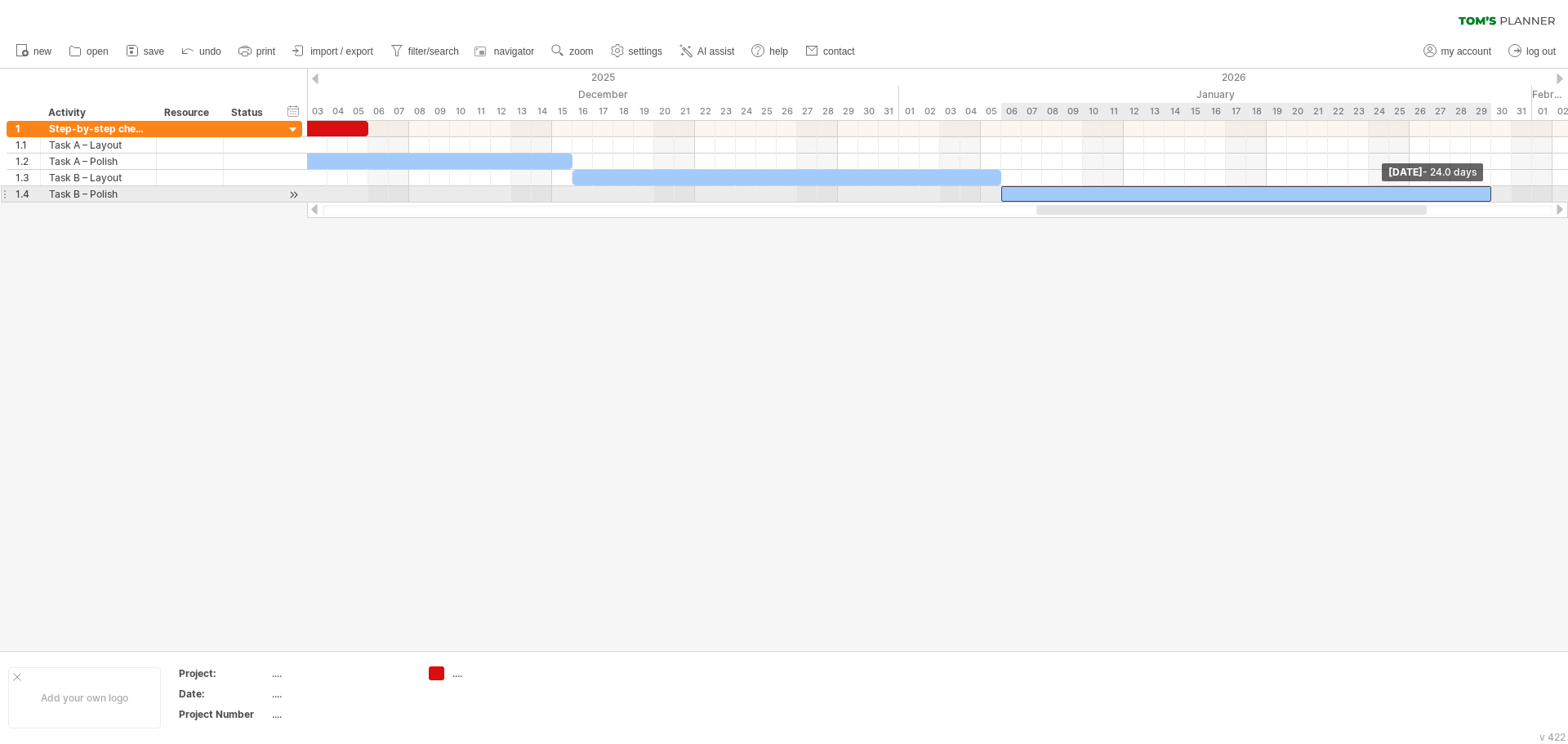
drag, startPoint x: 1101, startPoint y: 194, endPoint x: 1417, endPoint y: 193, distance: 316.0
click at [1488, 188] on div at bounding box center [1246, 194] width 490 height 15
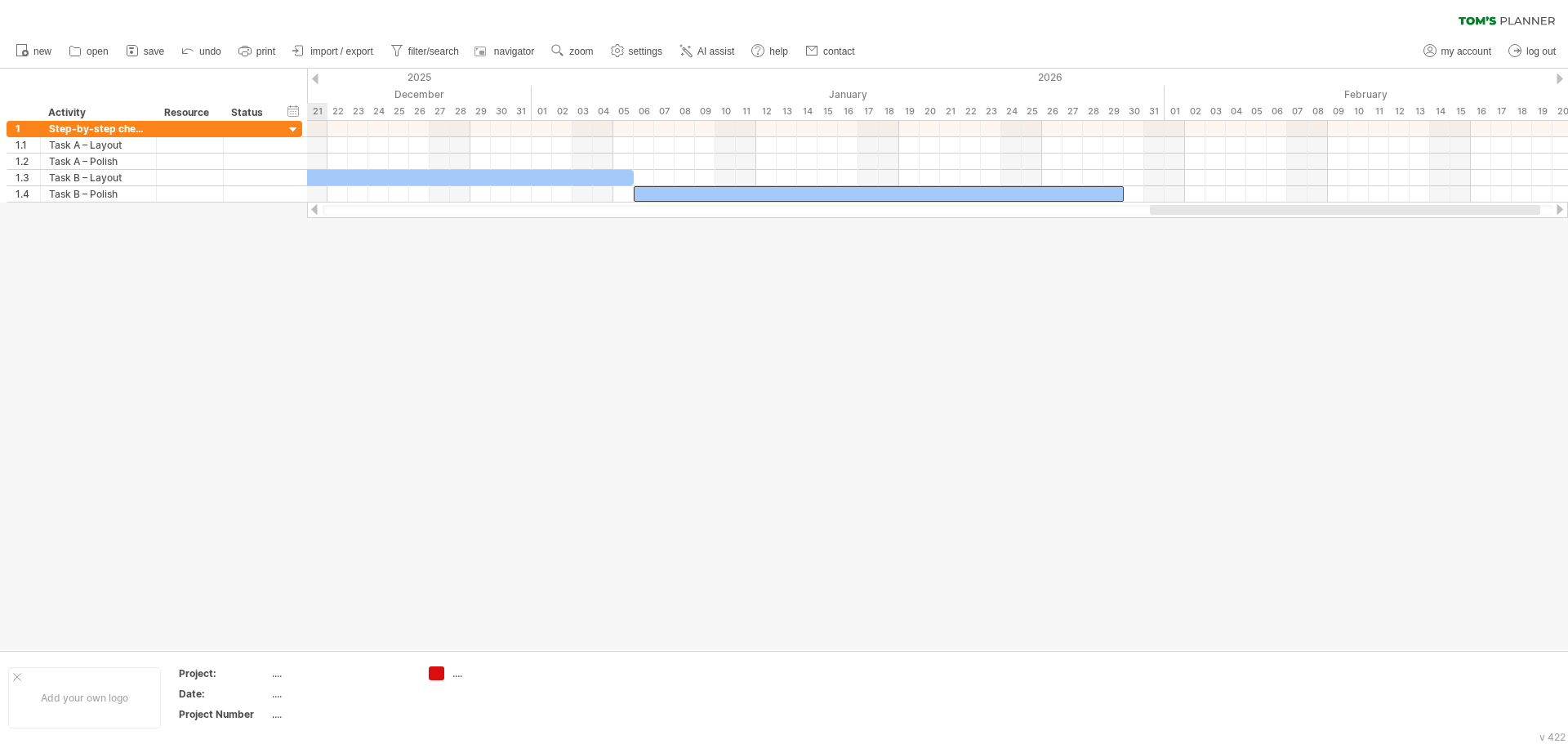
drag, startPoint x: 1312, startPoint y: 210, endPoint x: 1425, endPoint y: 212, distance: 113.0
click at [1425, 212] on div at bounding box center [1345, 210] width 391 height 9
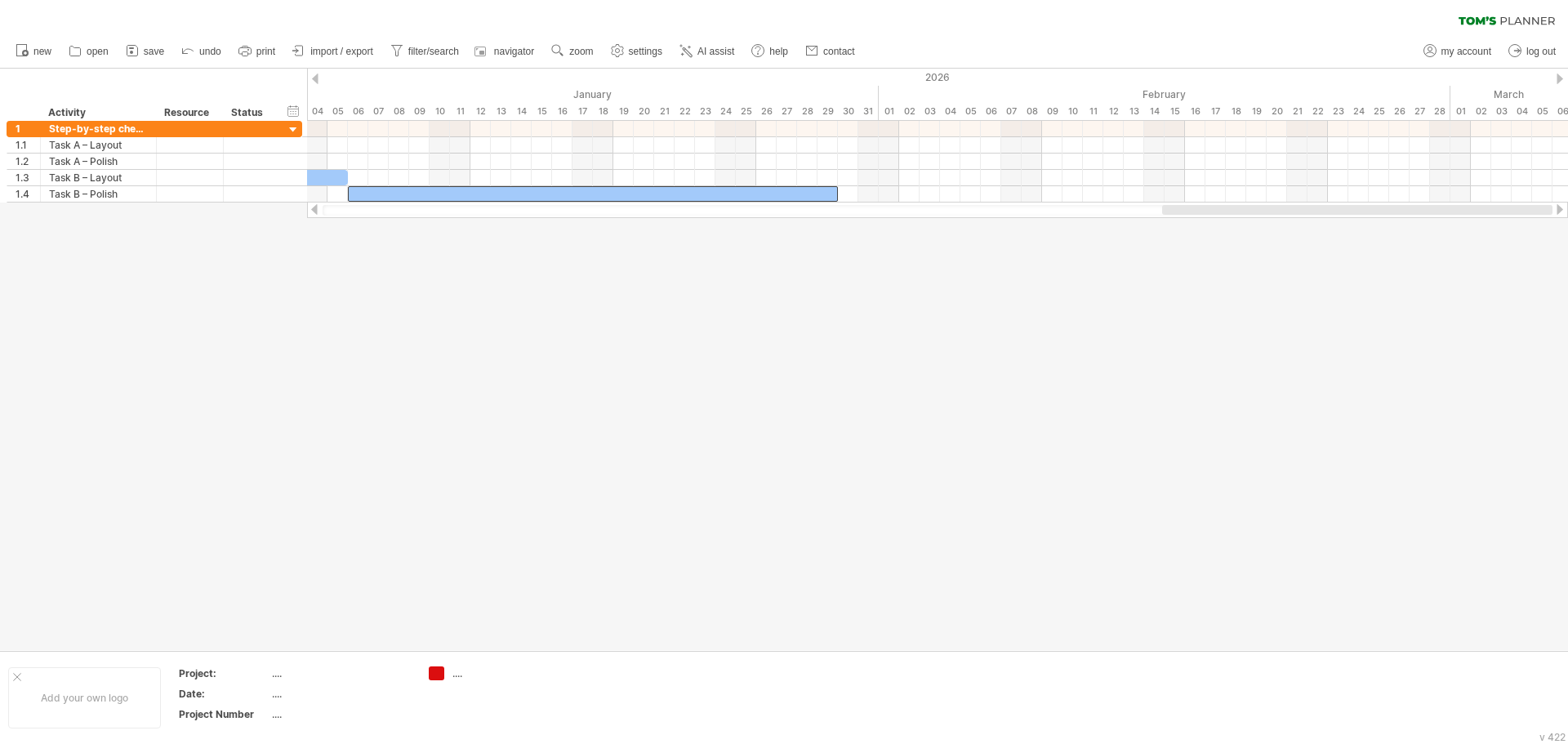
drag, startPoint x: 1258, startPoint y: 212, endPoint x: 1373, endPoint y: 222, distance: 115.4
click at [1373, 222] on div "Trying to reach [DOMAIN_NAME] Connected again... 0% clear filter new 1" at bounding box center [784, 372] width 1568 height 744
drag, startPoint x: 1316, startPoint y: 216, endPoint x: 1537, endPoint y: 225, distance: 221.2
click at [1537, 225] on div "Trying to reach [DOMAIN_NAME] Connected again... 0% clear filter new 1" at bounding box center [784, 372] width 1568 height 744
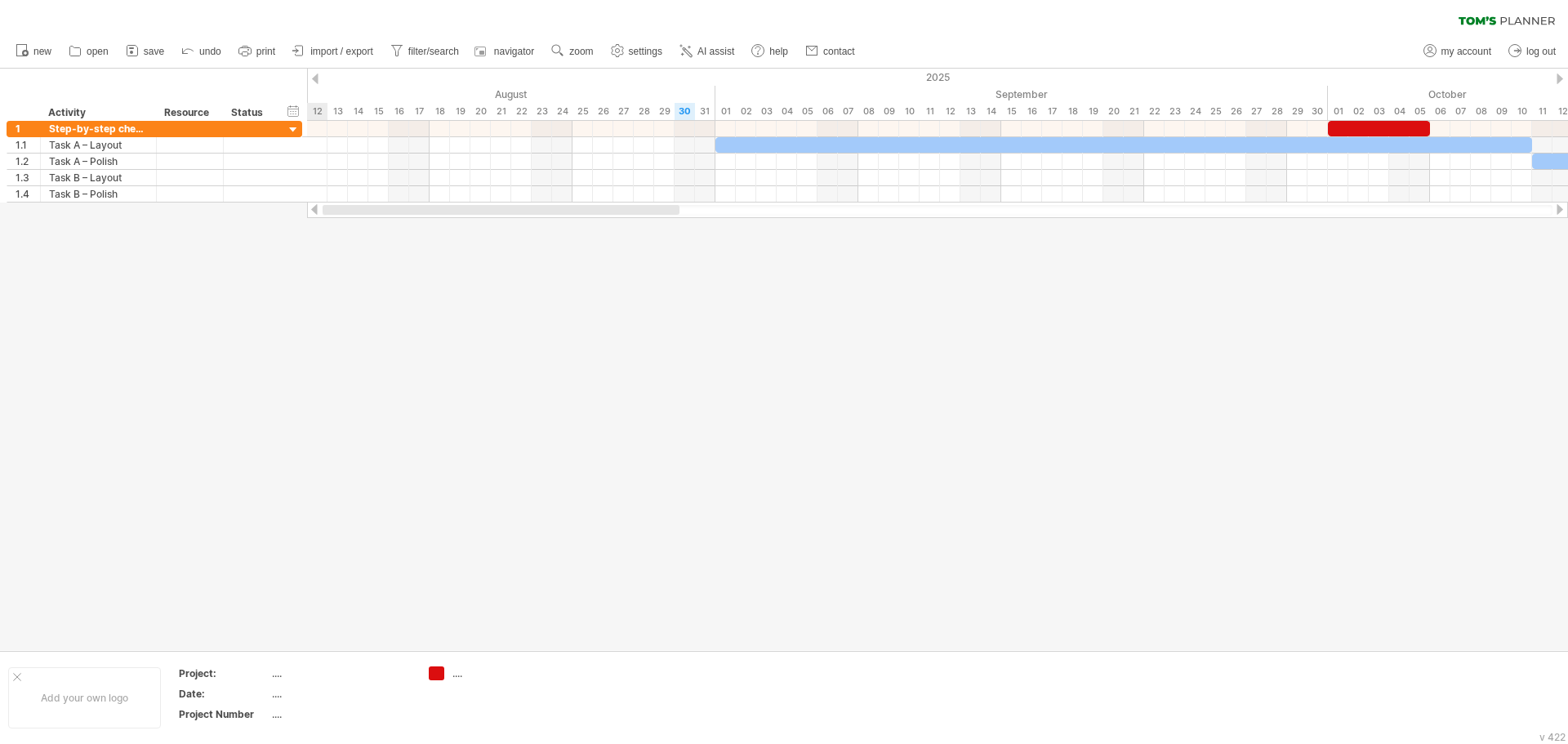
drag, startPoint x: 1423, startPoint y: 209, endPoint x: 582, endPoint y: 208, distance: 841.0
click at [582, 208] on div at bounding box center [501, 210] width 357 height 9
click at [151, 48] on span "save" at bounding box center [154, 51] width 21 height 11
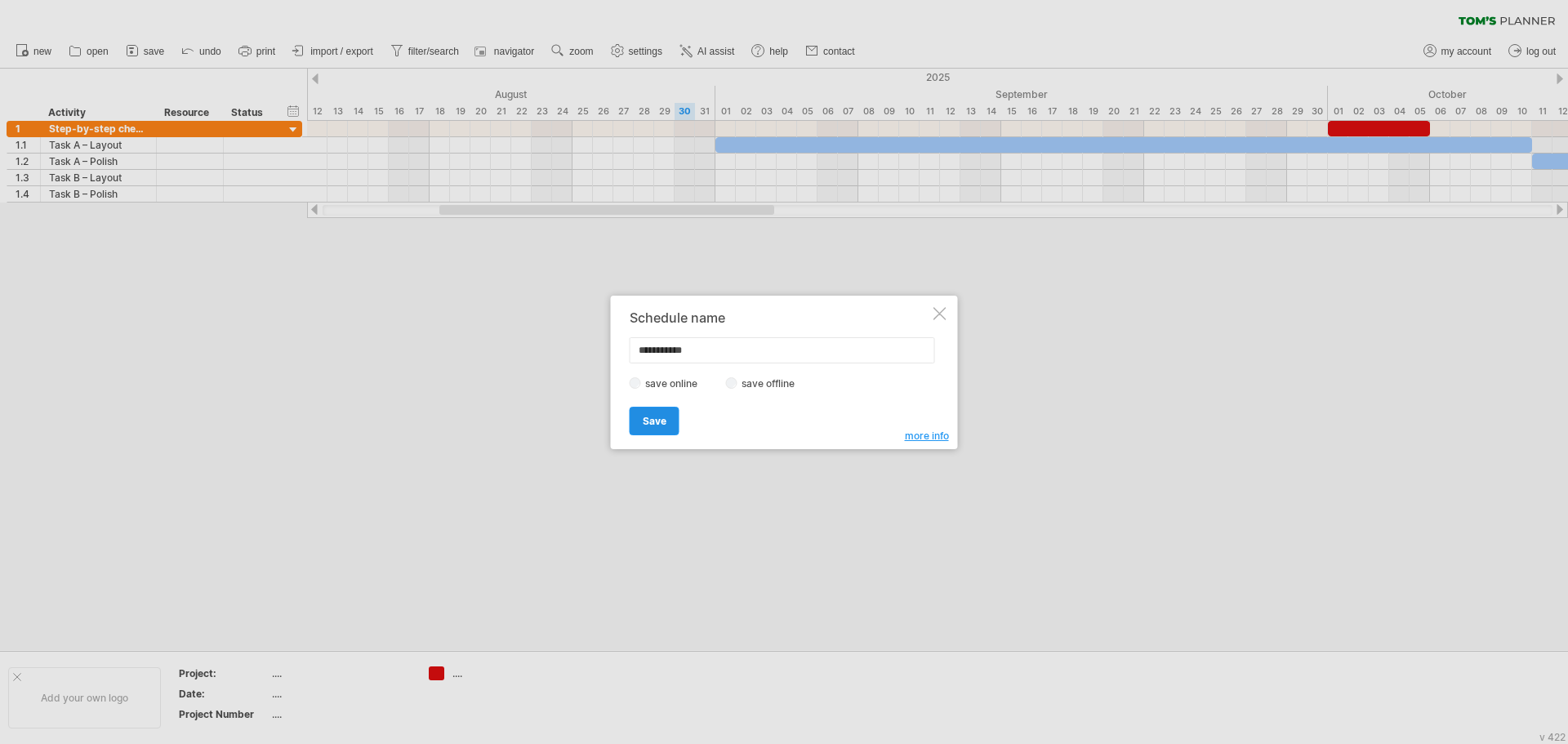
click at [656, 420] on span "Save" at bounding box center [654, 421] width 24 height 12
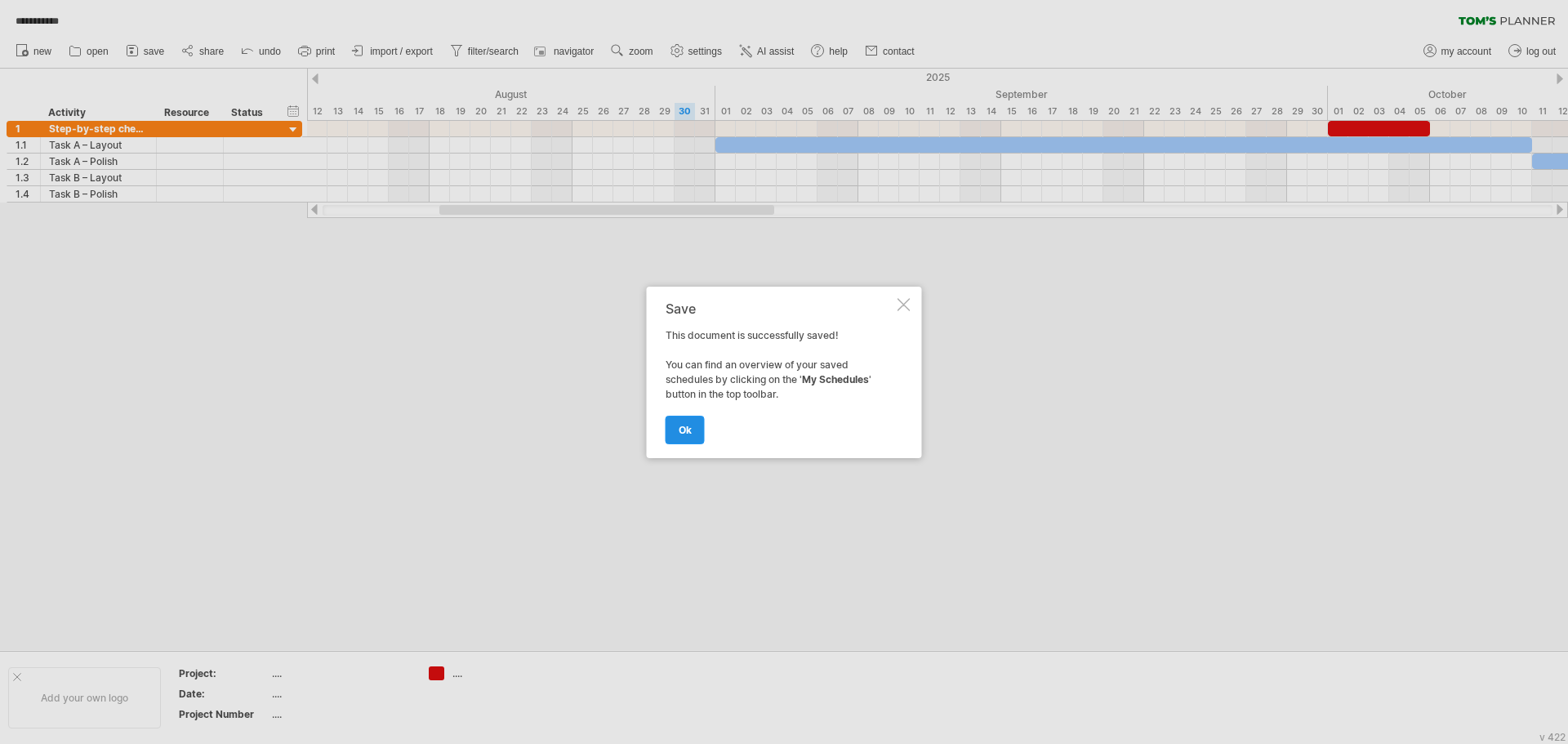
click at [676, 439] on link "ok" at bounding box center [685, 430] width 40 height 28
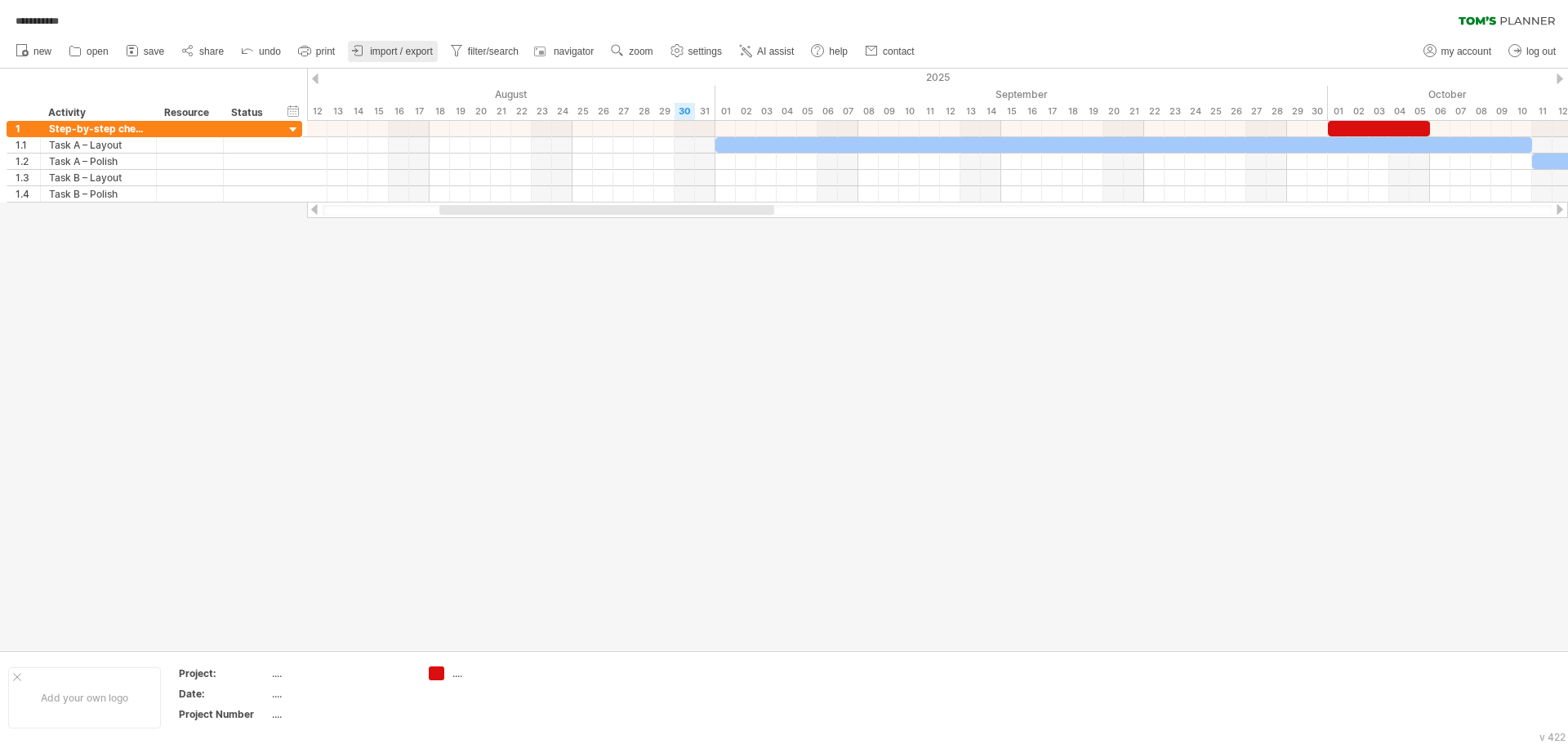
click at [379, 54] on span "import / export" at bounding box center [401, 51] width 63 height 11
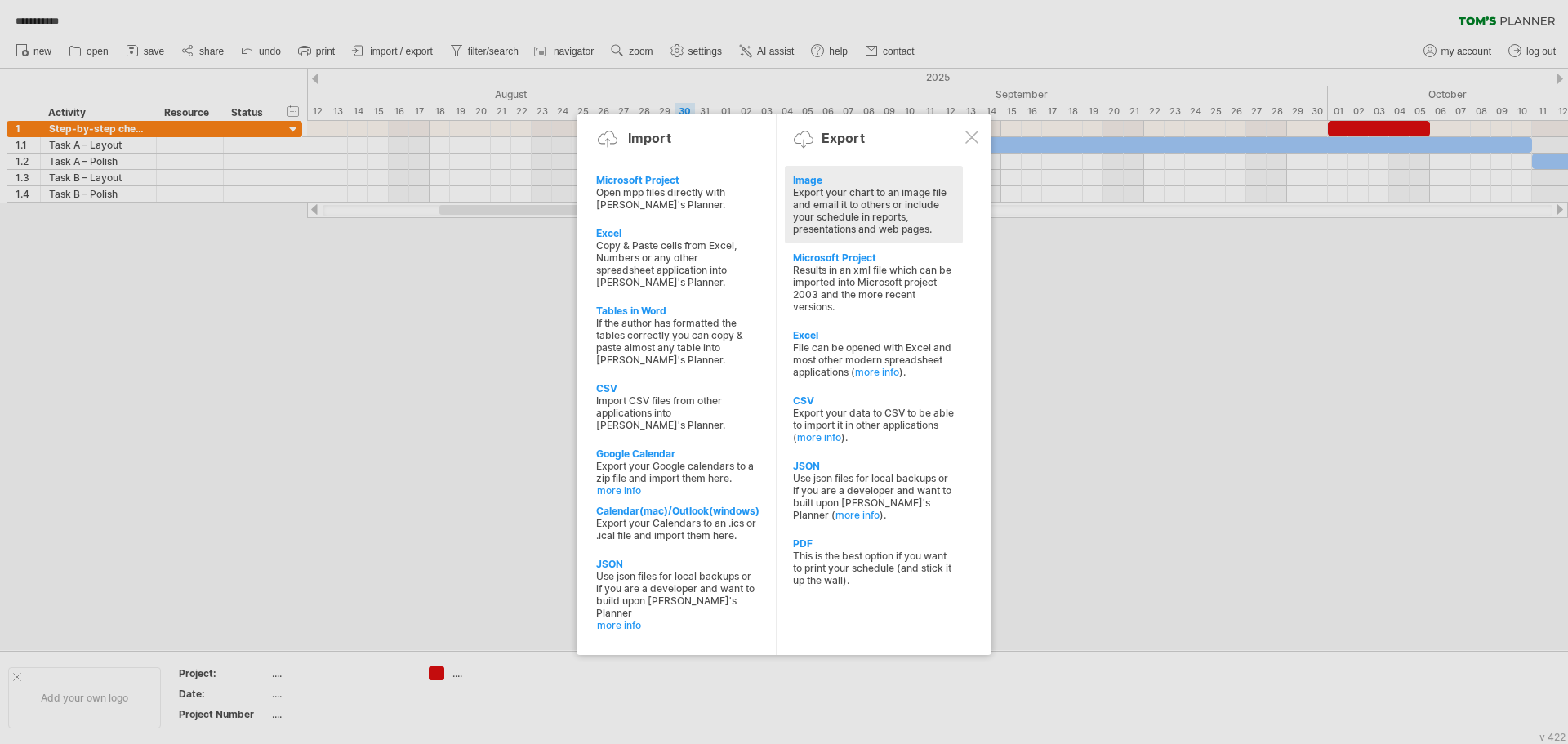
click at [885, 208] on div "Export your chart to an image file and email it to others or include your sched…" at bounding box center [873, 211] width 161 height 49
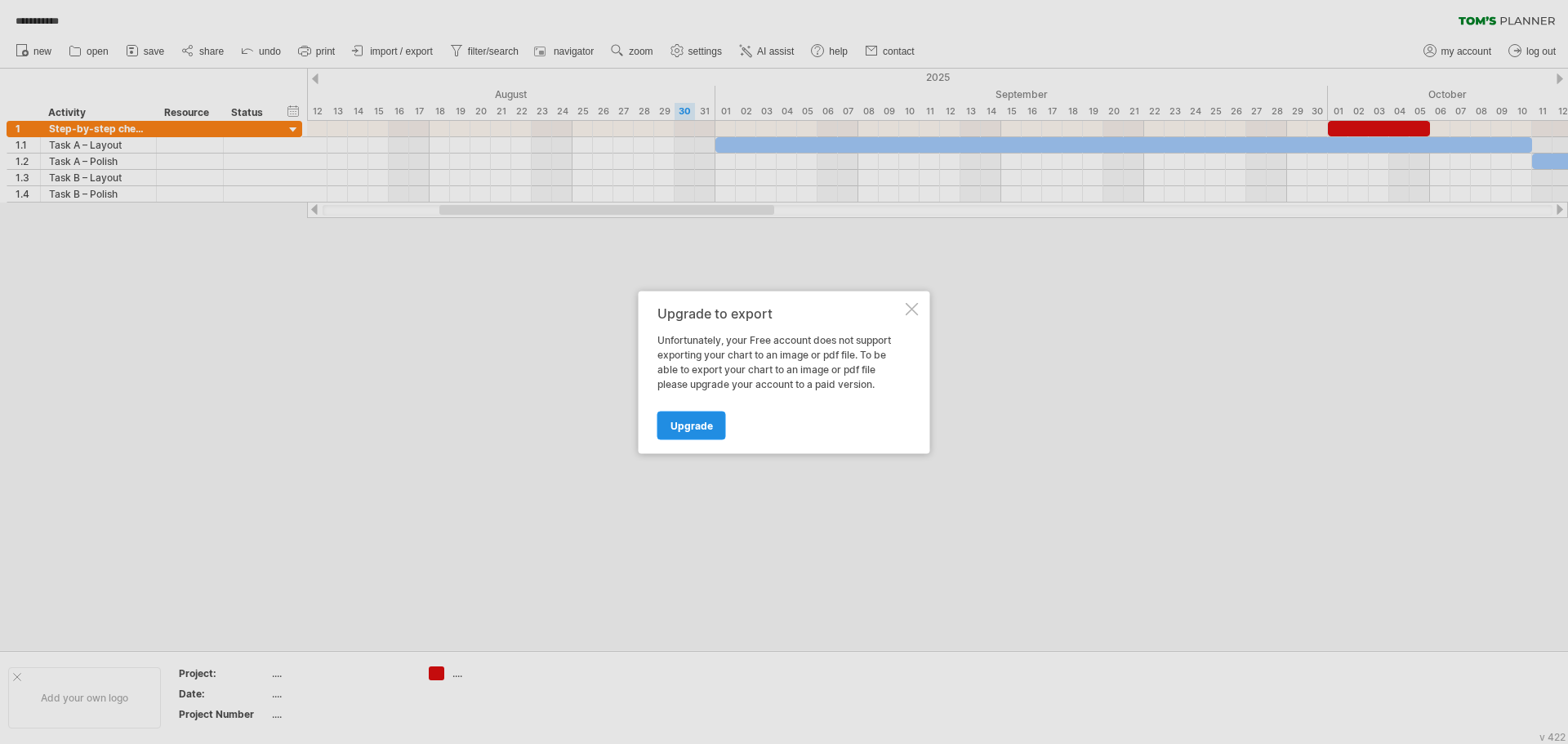
click at [694, 428] on span "Upgrade" at bounding box center [691, 425] width 42 height 12
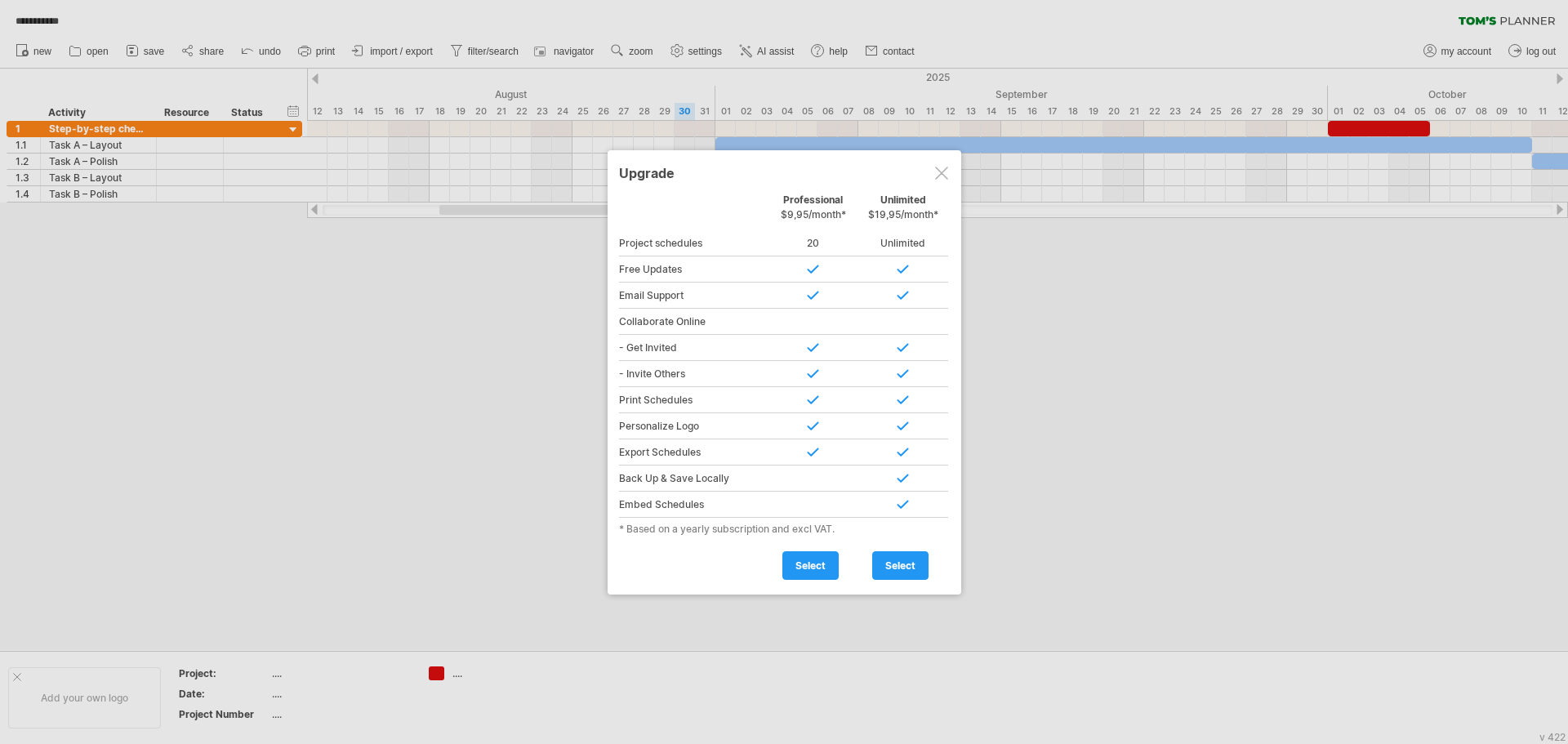
click at [941, 175] on div at bounding box center [942, 174] width 13 height 13
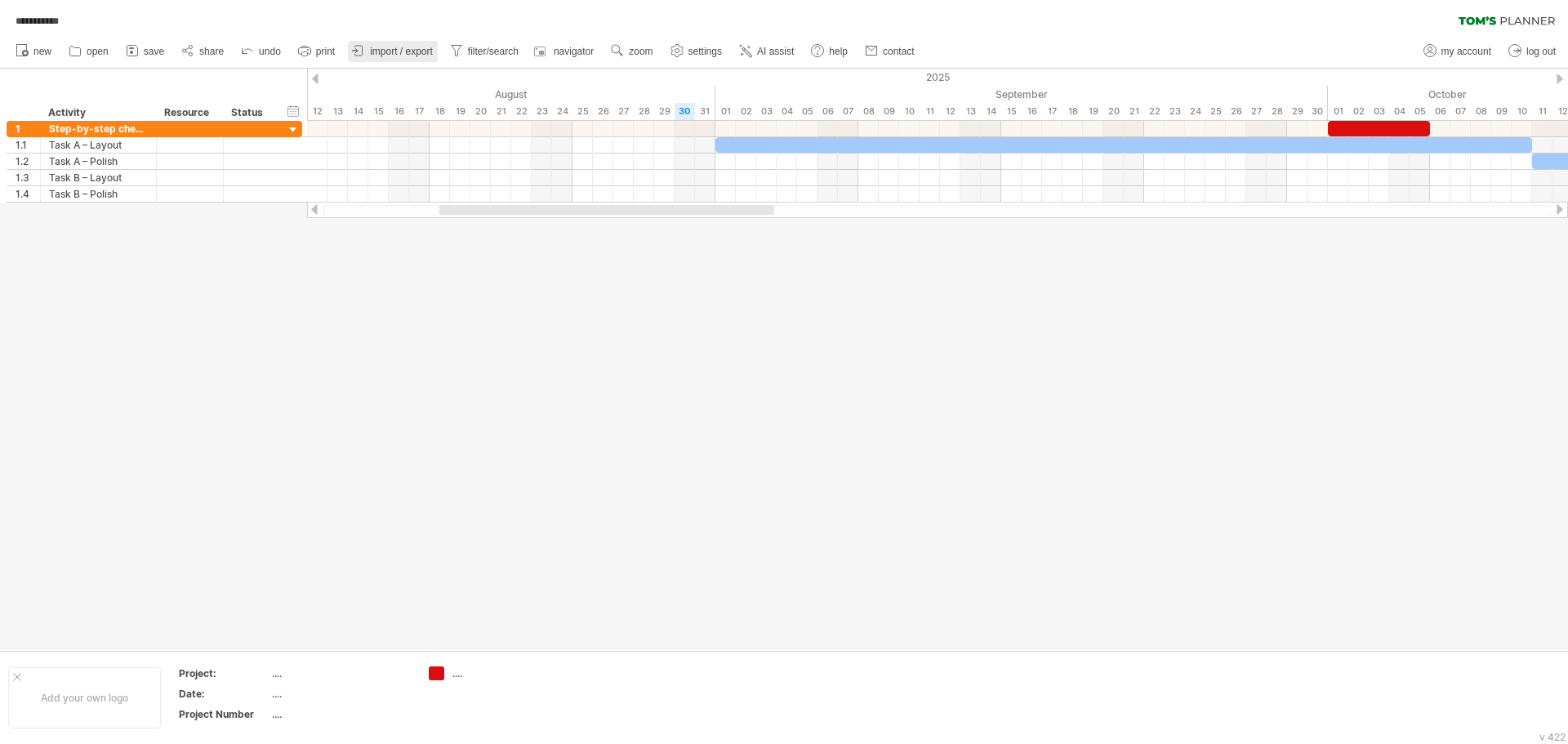
click at [400, 48] on span "import / export" at bounding box center [401, 51] width 63 height 11
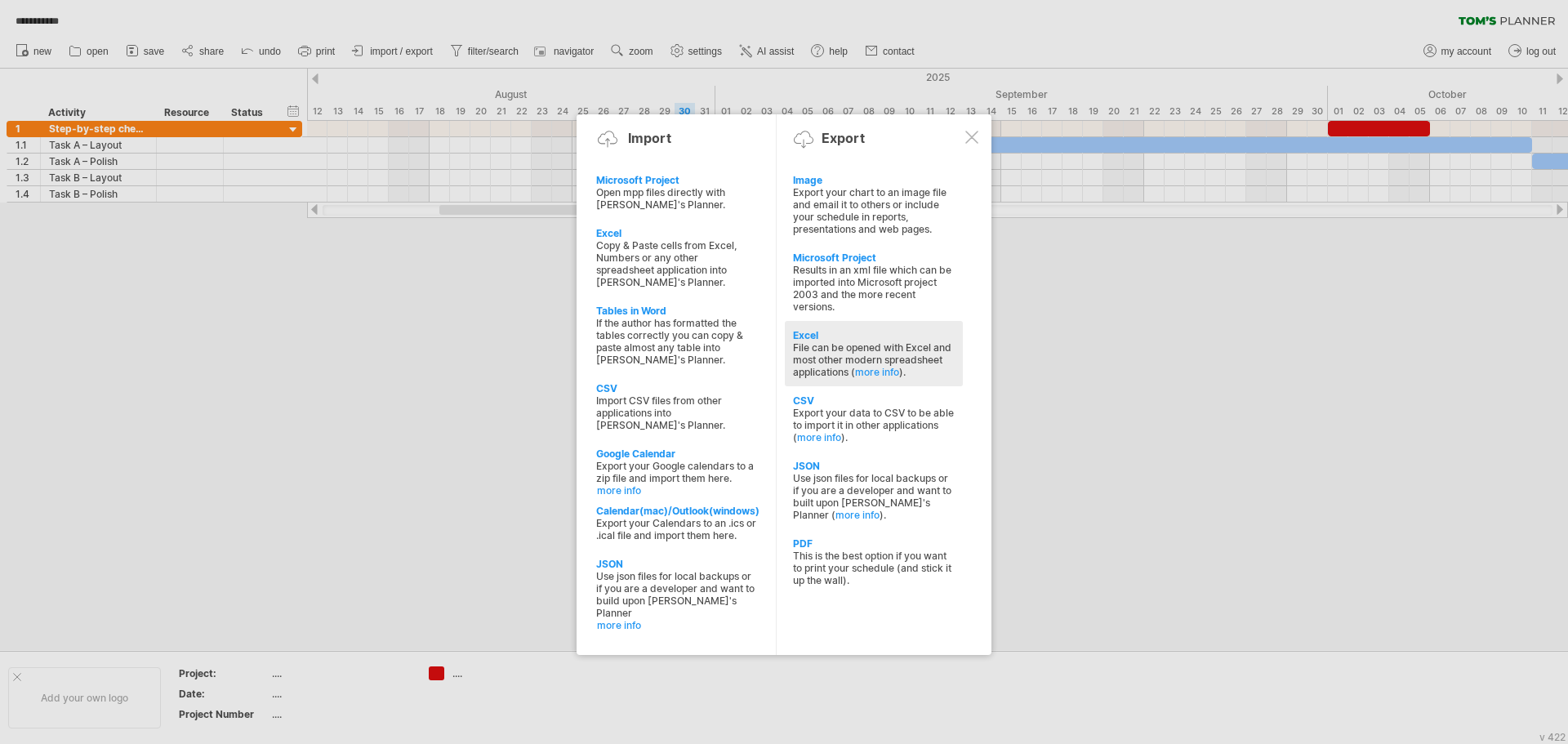
click at [827, 342] on div "File can be opened with Excel and most other modern spreadsheet applications ( …" at bounding box center [873, 360] width 161 height 37
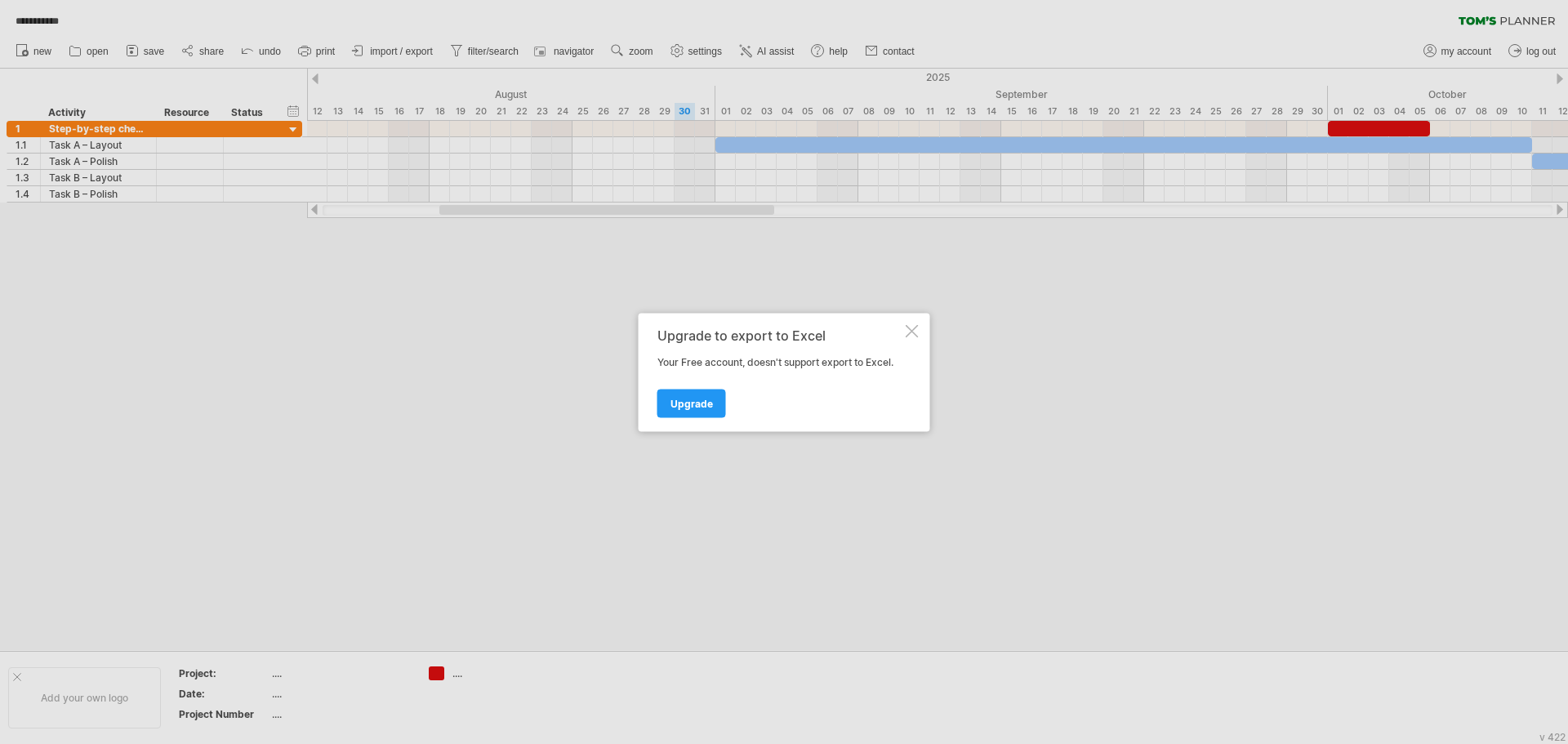
click at [918, 330] on div at bounding box center [913, 330] width 13 height 13
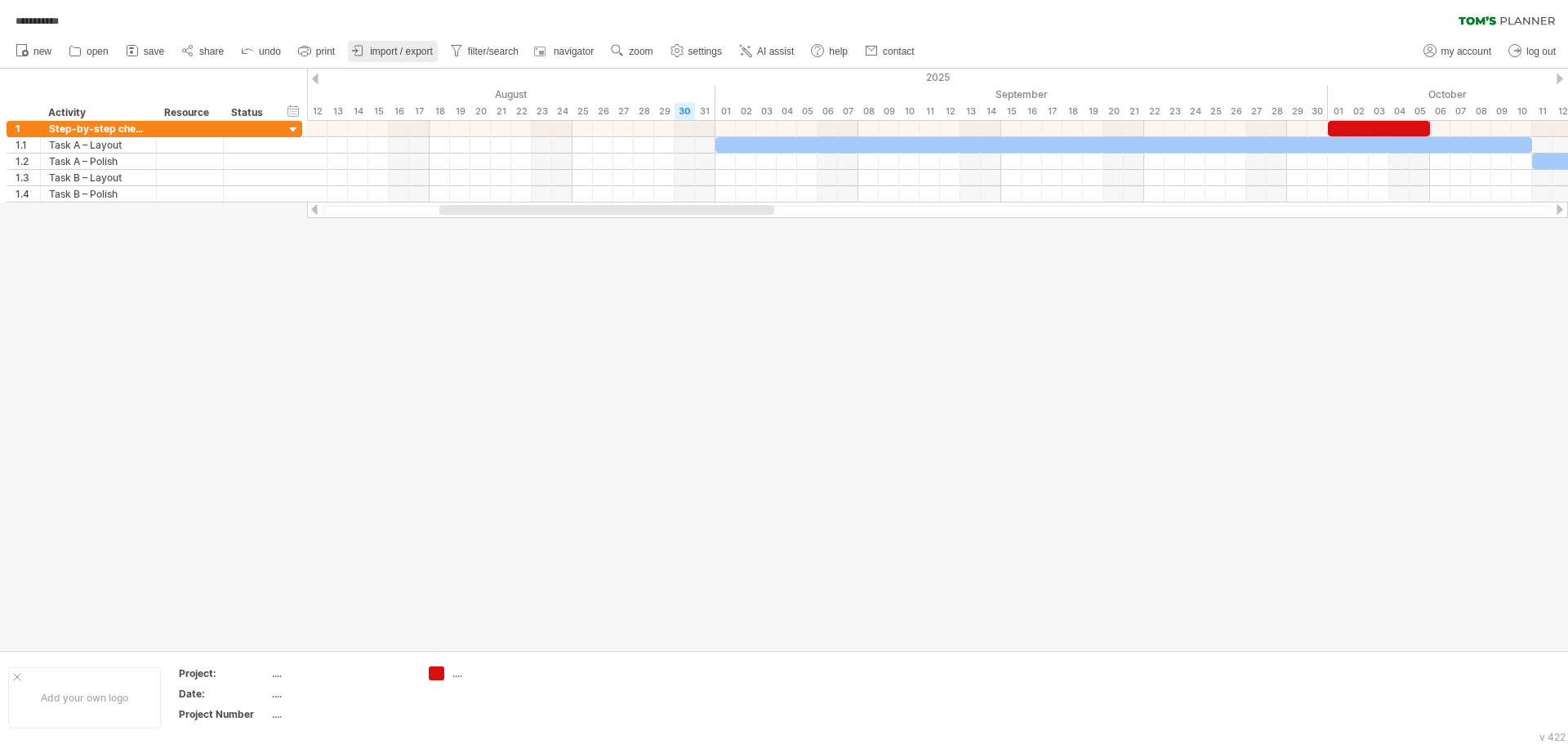
click at [404, 51] on span "import / export" at bounding box center [401, 51] width 63 height 11
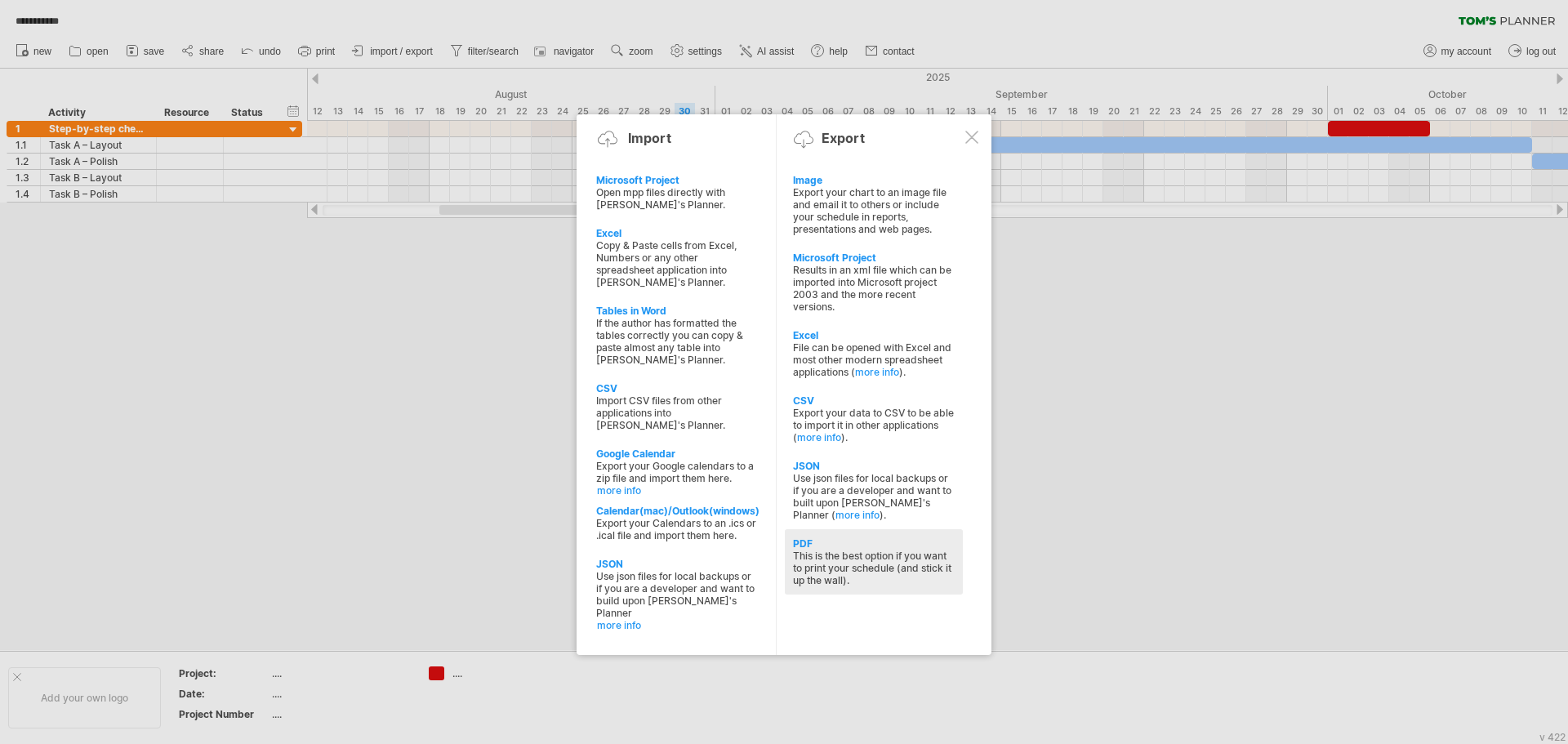
click at [823, 561] on div "This is the best option if you want to print your schedule (and stick it up the…" at bounding box center [873, 567] width 161 height 37
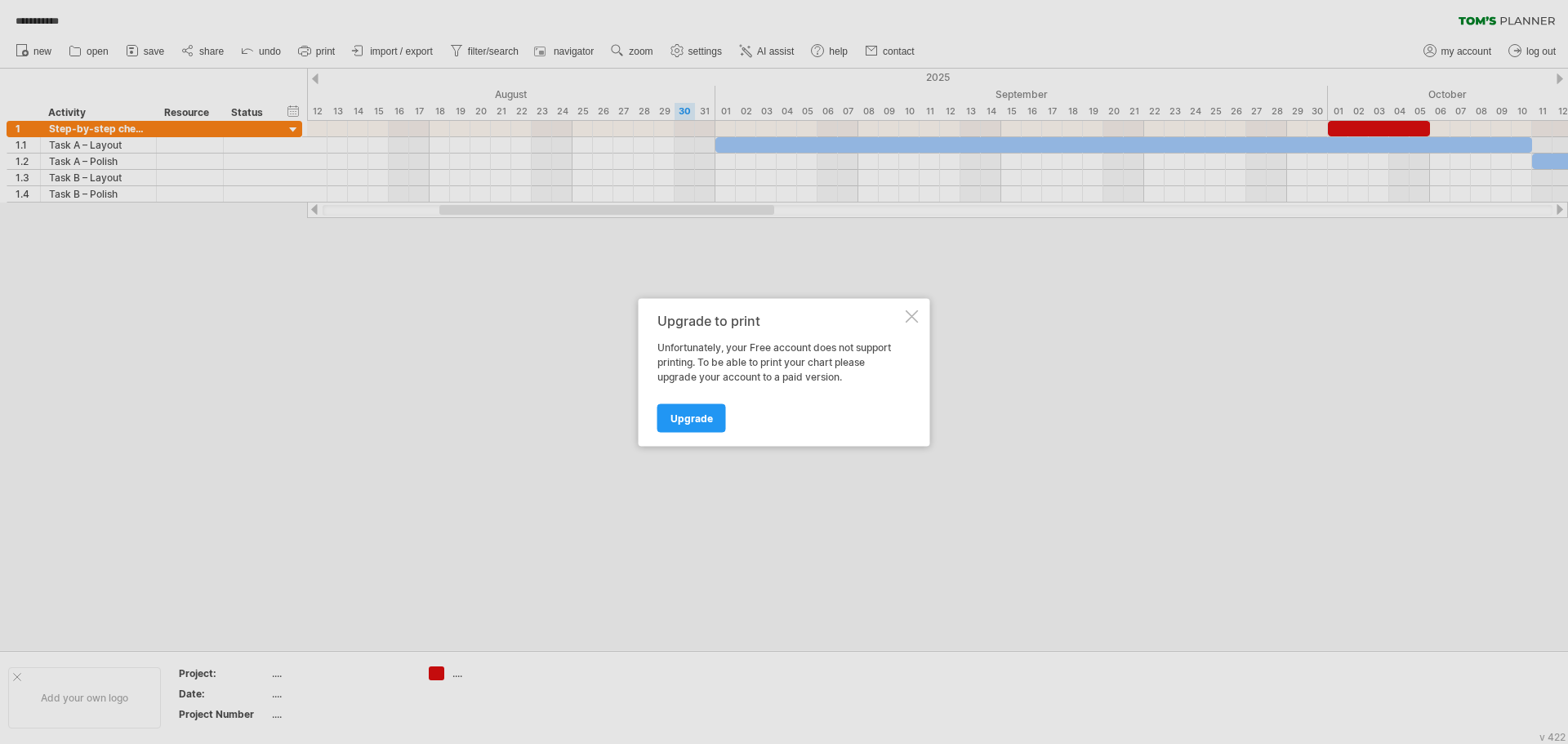
click at [908, 324] on div "Upgrade to print Unfortunately, your Free account does not support printing. To…" at bounding box center [784, 372] width 292 height 148
click at [923, 323] on div "Upgrade to print Unfortunately, your Free account does not support printing. To…" at bounding box center [784, 372] width 292 height 148
click at [912, 318] on div at bounding box center [913, 316] width 13 height 13
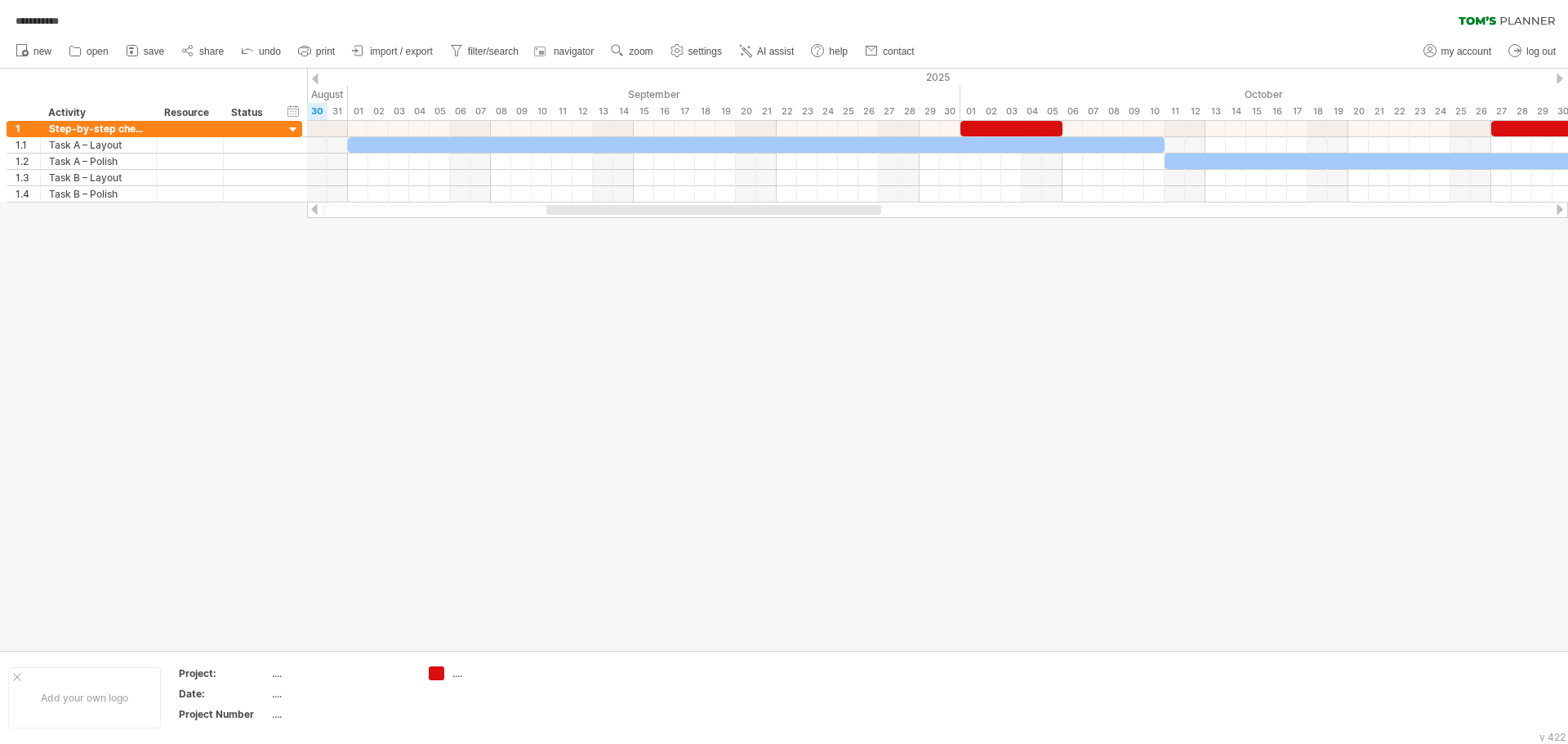
drag, startPoint x: 718, startPoint y: 209, endPoint x: 826, endPoint y: 224, distance: 109.0
click at [826, 224] on div "**********" at bounding box center [784, 372] width 1568 height 744
click at [945, 81] on div "2025" at bounding box center [602, 77] width 4472 height 17
click at [1049, 132] on div "scroll to..." at bounding box center [1045, 131] width 121 height 26
click at [854, 277] on div at bounding box center [784, 360] width 1568 height 582
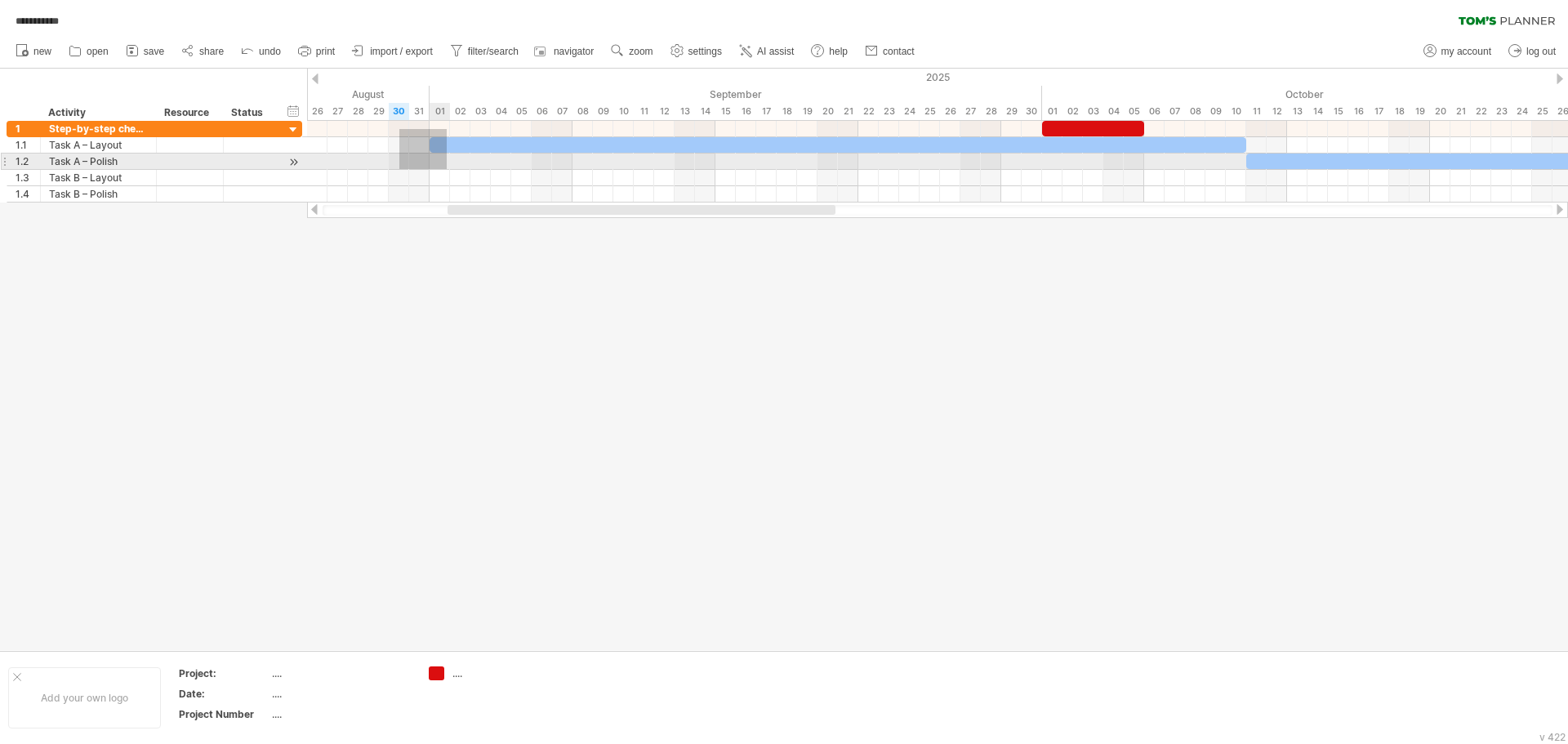
drag, startPoint x: 318, startPoint y: 129, endPoint x: 421, endPoint y: 167, distance: 109.8
click at [439, 169] on div at bounding box center [937, 161] width 1261 height 82
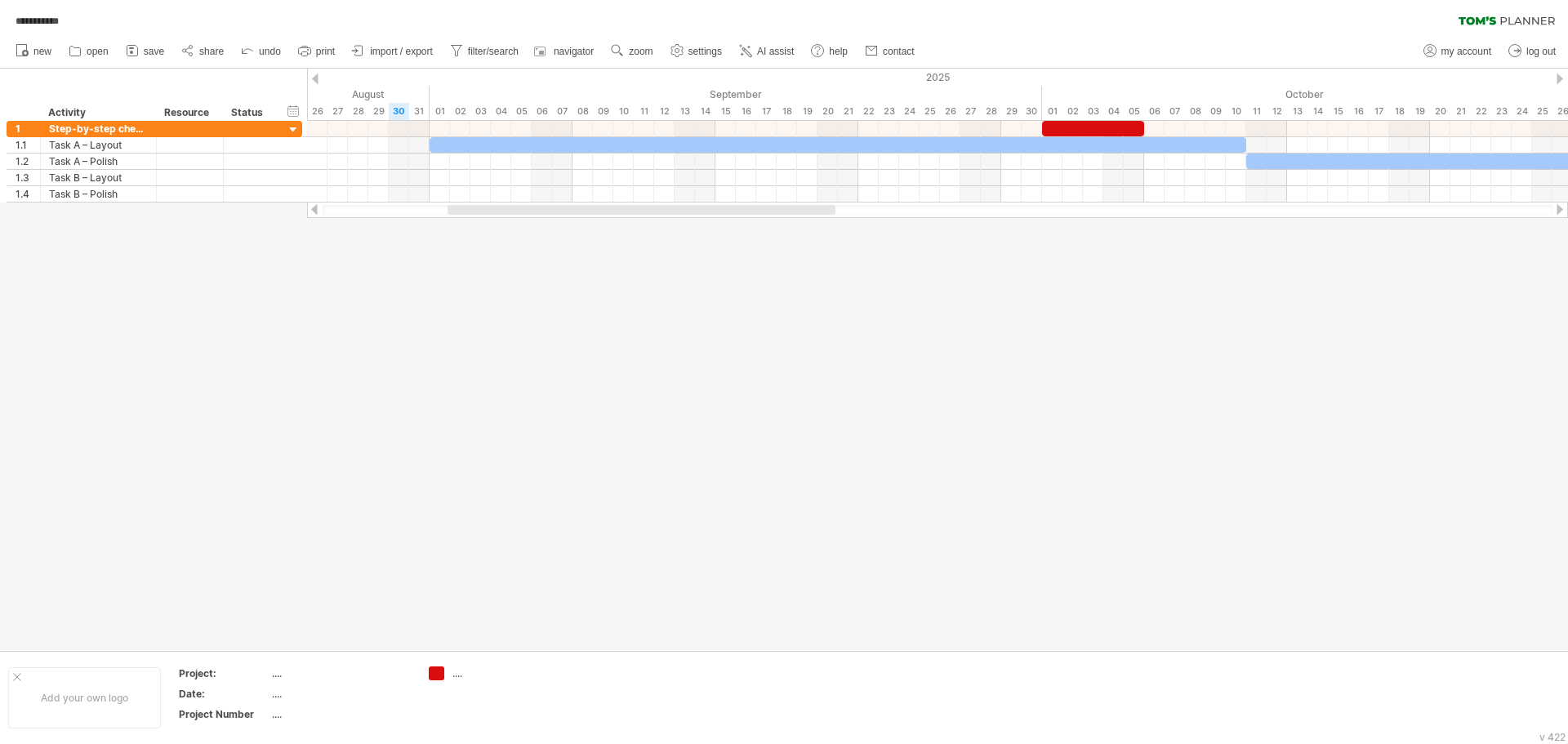
click at [383, 285] on div at bounding box center [784, 360] width 1568 height 582
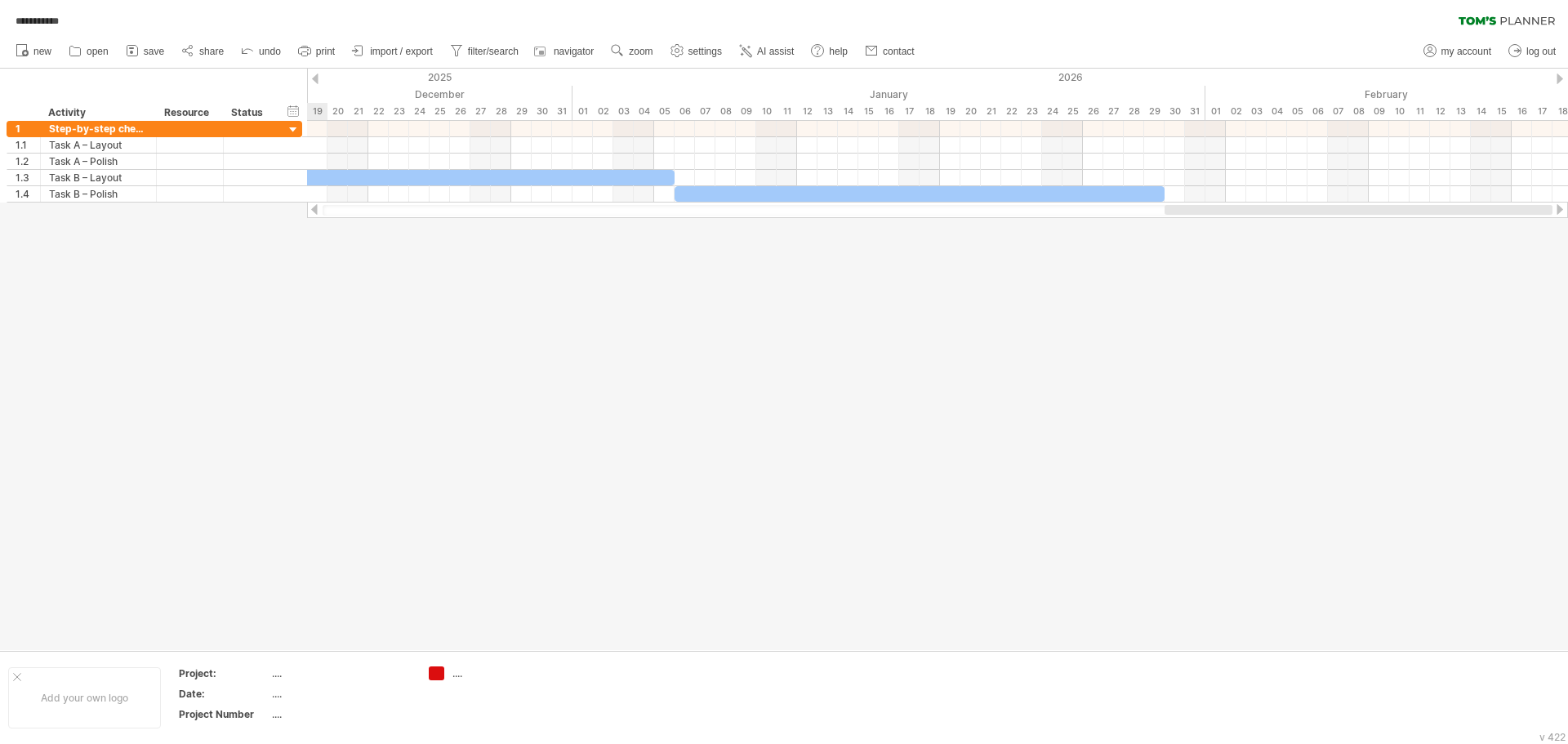
drag, startPoint x: 608, startPoint y: 208, endPoint x: 1435, endPoint y: 245, distance: 827.8
click at [1435, 245] on div "**********" at bounding box center [784, 372] width 1568 height 744
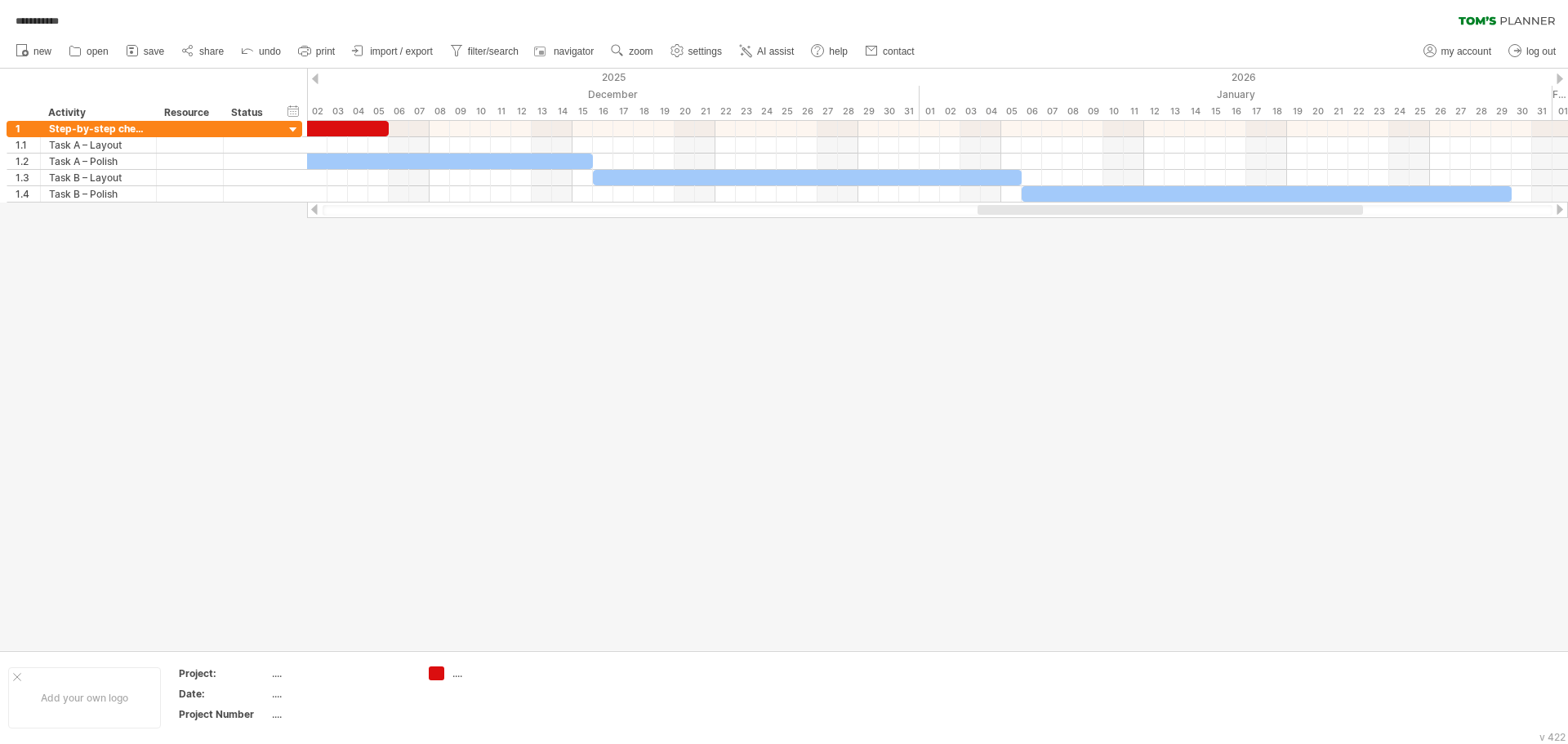
drag, startPoint x: 1300, startPoint y: 212, endPoint x: 1203, endPoint y: 228, distance: 98.3
click at [1203, 228] on div "**********" at bounding box center [784, 372] width 1568 height 744
drag, startPoint x: 1378, startPoint y: 171, endPoint x: 1209, endPoint y: 118, distance: 177.1
click at [1209, 118] on div "**********" at bounding box center [784, 372] width 1568 height 744
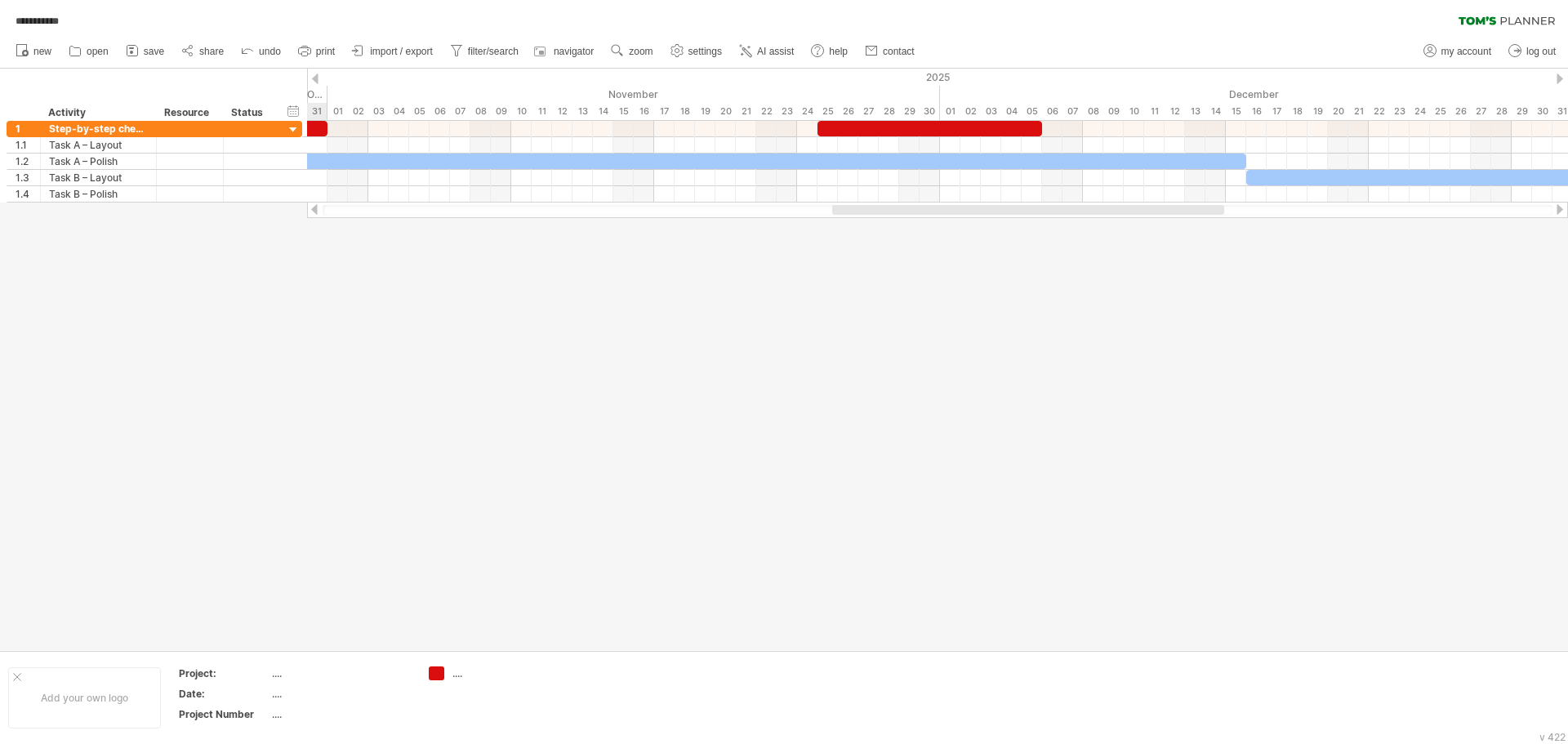
drag, startPoint x: 1115, startPoint y: 214, endPoint x: 915, endPoint y: 201, distance: 200.4
click at [914, 203] on div at bounding box center [937, 210] width 1261 height 16
